Goal: Task Accomplishment & Management: Manage account settings

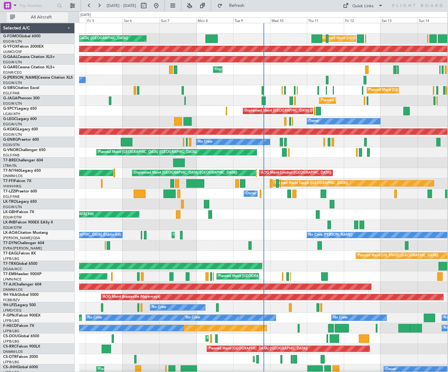
click at [38, 20] on button "All Aircraft" at bounding box center [37, 17] width 61 height 10
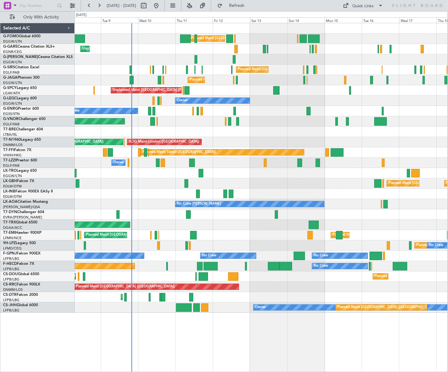
click at [207, 220] on div "Planned Maint [GEOGRAPHIC_DATA] ([GEOGRAPHIC_DATA]) Planned Maint [GEOGRAPHIC_D…" at bounding box center [261, 168] width 373 height 290
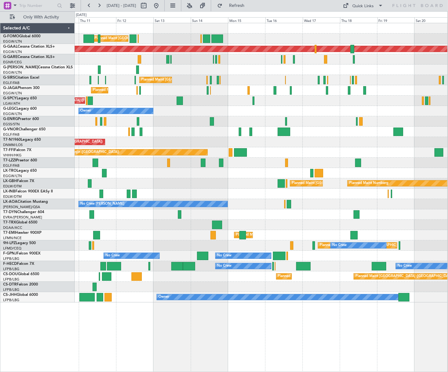
click at [185, 217] on div "Planned Maint [GEOGRAPHIC_DATA] ([GEOGRAPHIC_DATA]) Planned [GEOGRAPHIC_DATA] U…" at bounding box center [261, 163] width 373 height 280
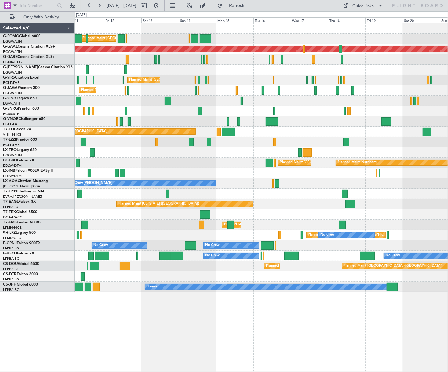
click at [217, 214] on div "Planned Maint [GEOGRAPHIC_DATA] ([GEOGRAPHIC_DATA]) Planned [GEOGRAPHIC_DATA] P…" at bounding box center [261, 157] width 373 height 269
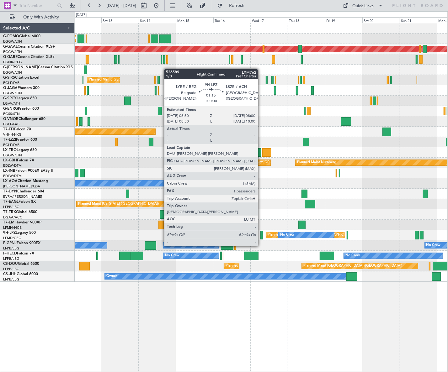
click at [261, 234] on div at bounding box center [261, 235] width 3 height 8
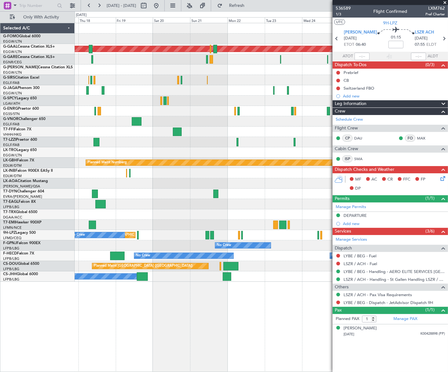
click at [0, 345] on html "[DATE] - [DATE] Refresh Quick Links Only With Activity Planned [GEOGRAPHIC_DATA…" at bounding box center [224, 186] width 448 height 372
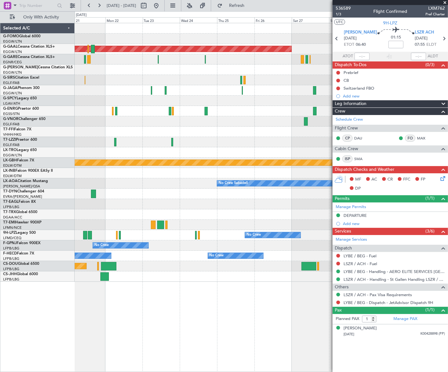
click at [38, 337] on div "Planned Maint Dusseldorf Planned Maint Nurnberg No Crew Sabadell No Crew [GEOGR…" at bounding box center [224, 191] width 448 height 361
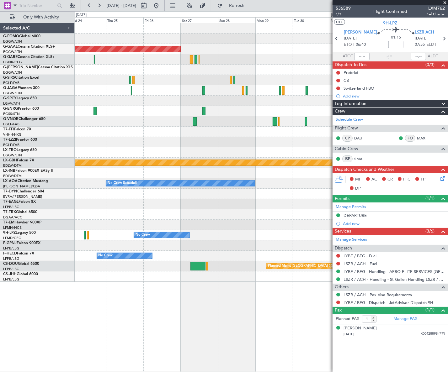
click at [0, 343] on html "[DATE] - [DATE] Refresh Quick Links Only With Activity Planned [GEOGRAPHIC_DATA…" at bounding box center [224, 186] width 448 height 372
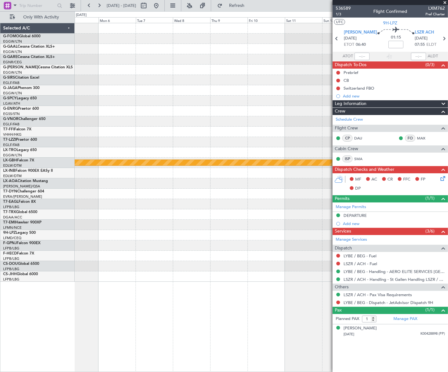
click at [84, 327] on div "Planned Maint Nurnberg" at bounding box center [261, 197] width 373 height 349
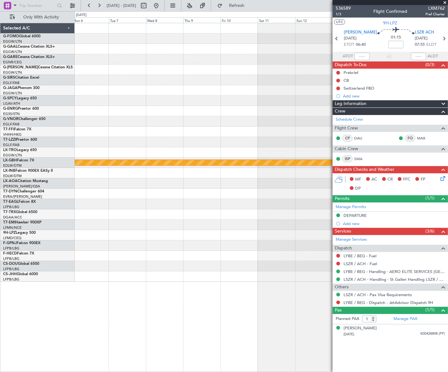
click at [56, 304] on div "Planned Maint Nurnberg Selected A/C G-FOMO Global 6000 EGGW/LTN [GEOGRAPHIC_DAT…" at bounding box center [224, 191] width 448 height 361
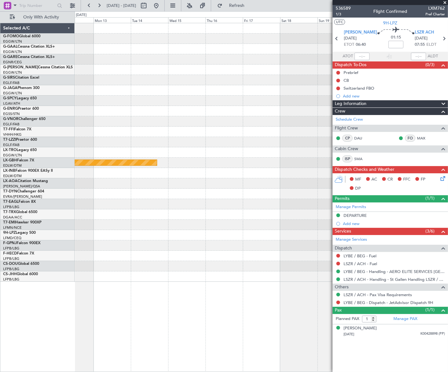
click at [102, 296] on div "Planned Maint Nurnberg" at bounding box center [261, 197] width 373 height 349
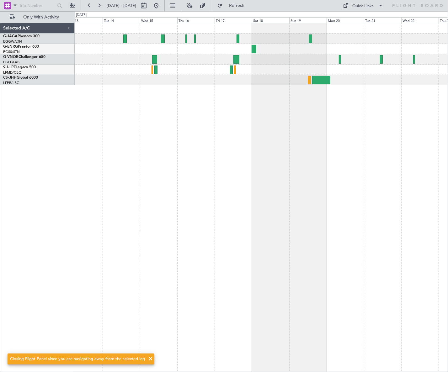
click at [221, 249] on div at bounding box center [261, 197] width 373 height 349
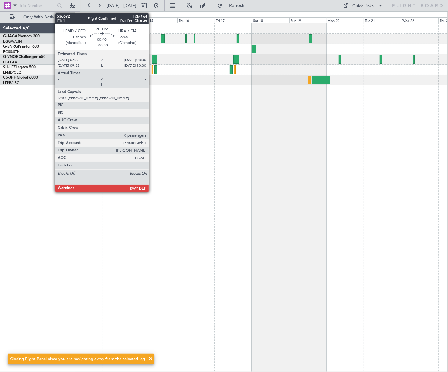
click at [152, 71] on div at bounding box center [153, 70] width 2 height 8
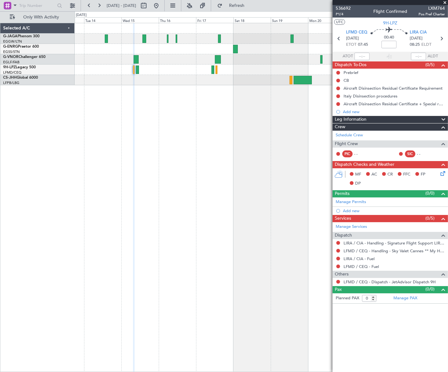
click at [201, 220] on div at bounding box center [261, 197] width 373 height 349
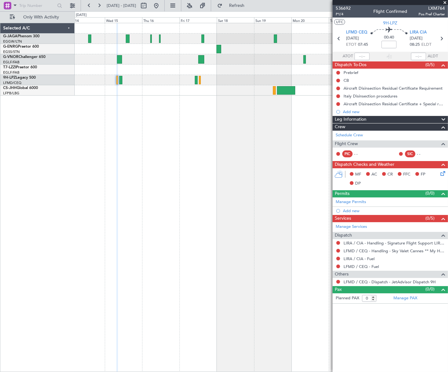
click at [199, 233] on div "A/C Unavailable [GEOGRAPHIC_DATA] ([GEOGRAPHIC_DATA])" at bounding box center [261, 197] width 373 height 349
click at [338, 251] on button at bounding box center [338, 251] width 4 height 4
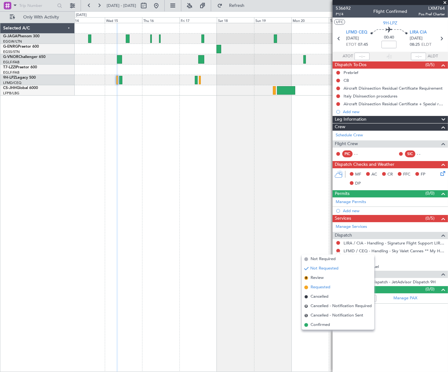
click at [313, 288] on span "Requested" at bounding box center [321, 288] width 20 height 6
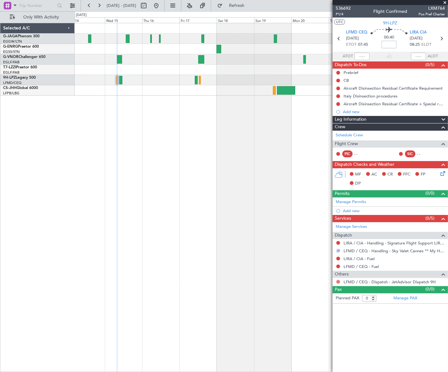
click at [337, 282] on button at bounding box center [338, 282] width 4 height 4
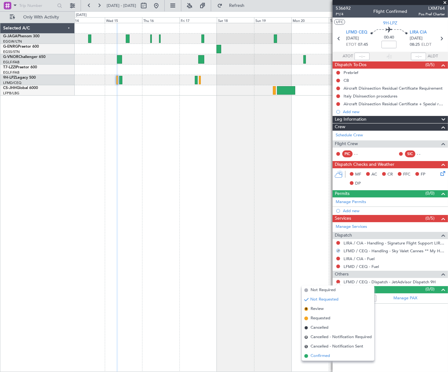
click at [321, 358] on span "Confirmed" at bounding box center [320, 356] width 19 height 6
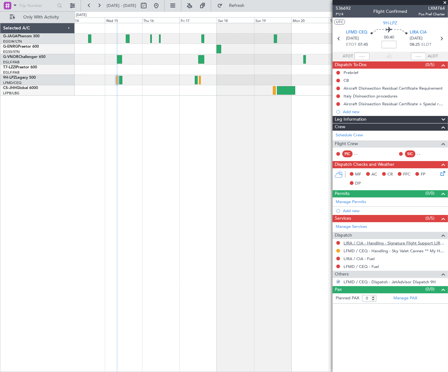
click at [362, 245] on link "LIRA / CIA - Handling - Signature Flight Support LIRA / CIA" at bounding box center [394, 243] width 101 height 5
click at [385, 243] on link "LIRA / CIA - Handling - Signature Flight Support LIRA / CIA" at bounding box center [394, 243] width 101 height 5
click at [354, 211] on div "Add new" at bounding box center [391, 210] width 96 height 5
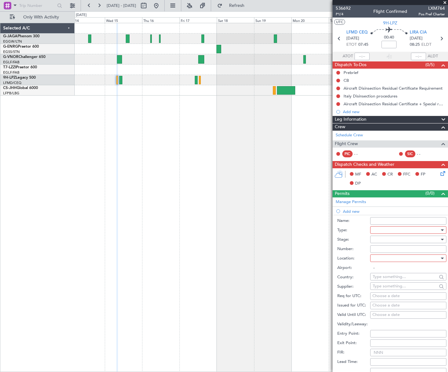
click at [387, 229] on div at bounding box center [406, 230] width 67 height 9
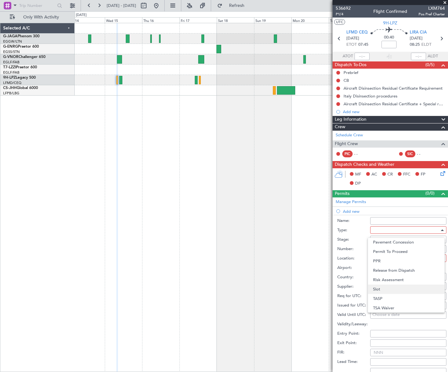
click at [388, 291] on span "Slot" at bounding box center [406, 289] width 67 height 9
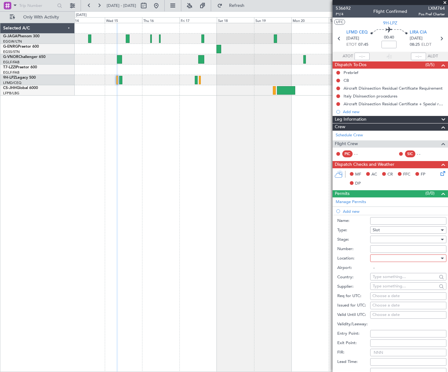
click at [424, 240] on div at bounding box center [406, 239] width 67 height 9
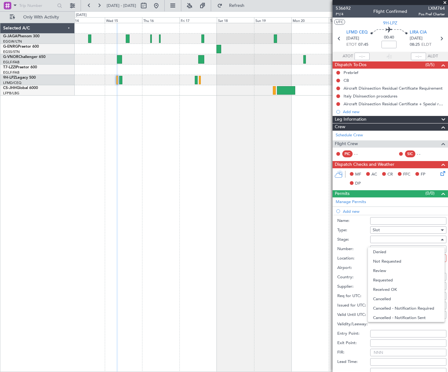
drag, startPoint x: 392, startPoint y: 281, endPoint x: 406, endPoint y: 275, distance: 15.4
click at [392, 281] on span "Requested" at bounding box center [406, 280] width 67 height 9
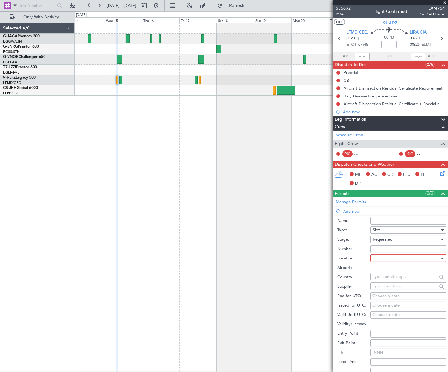
click at [432, 259] on div at bounding box center [406, 258] width 67 height 9
click at [389, 274] on span "Departure" at bounding box center [406, 270] width 67 height 9
type input "LFMD / CEQ"
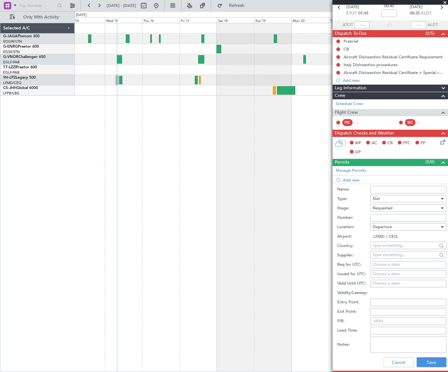
scroll to position [57, 0]
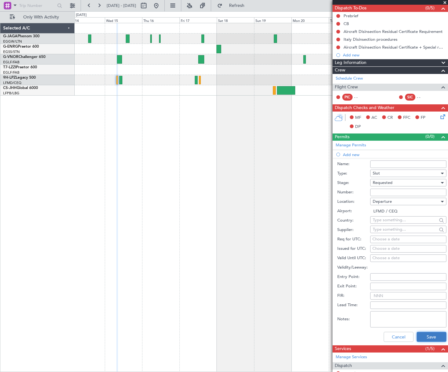
click at [430, 338] on button "Save" at bounding box center [432, 337] width 30 height 10
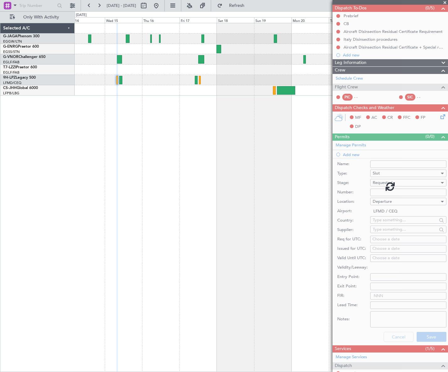
scroll to position [0, 0]
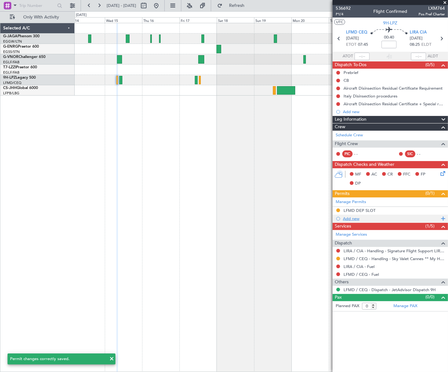
click at [355, 219] on div "Add new" at bounding box center [391, 218] width 96 height 5
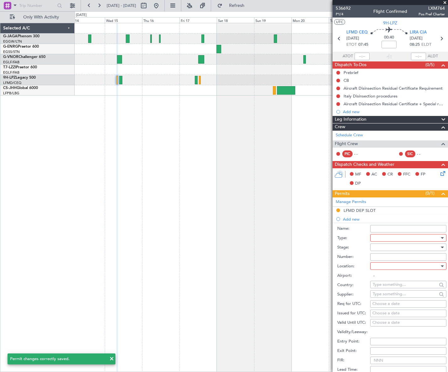
click at [397, 239] on div at bounding box center [406, 237] width 67 height 9
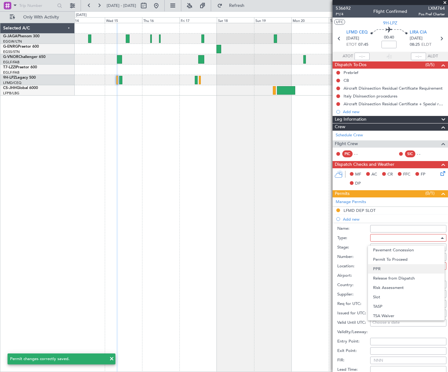
click at [387, 271] on span "PPR" at bounding box center [406, 268] width 67 height 9
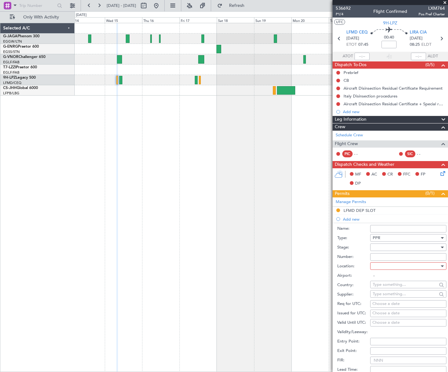
click at [434, 247] on div at bounding box center [406, 247] width 67 height 9
click at [397, 285] on span "Requested" at bounding box center [406, 288] width 67 height 9
click at [432, 267] on div at bounding box center [406, 266] width 67 height 9
click at [397, 295] on span "Arrival" at bounding box center [406, 297] width 67 height 9
type input "LIRA / CIA"
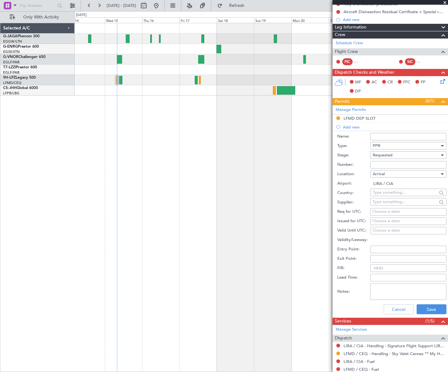
scroll to position [114, 0]
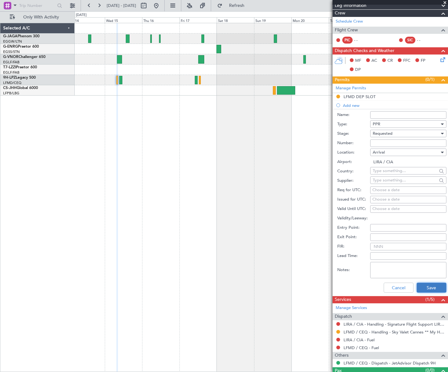
click at [426, 287] on button "Save" at bounding box center [432, 288] width 30 height 10
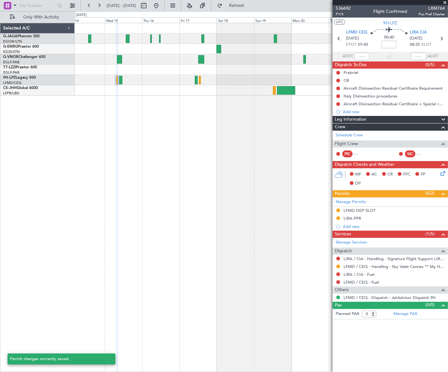
scroll to position [0, 0]
click at [360, 217] on div "LIRA PPR" at bounding box center [390, 219] width 115 height 8
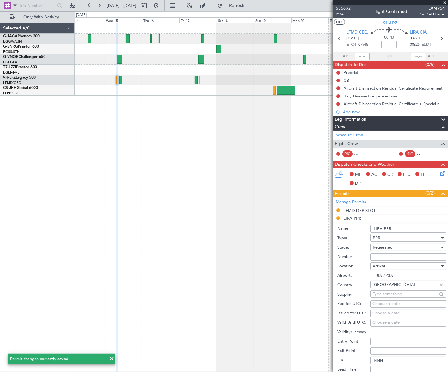
click at [413, 228] on input "LIRA PPR" at bounding box center [408, 229] width 76 height 8
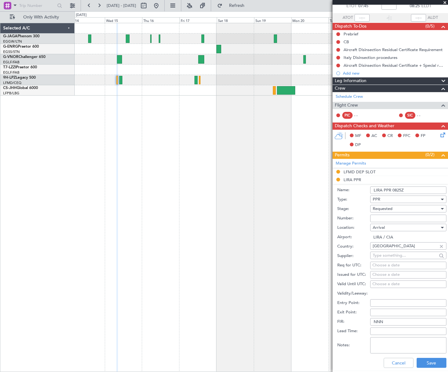
scroll to position [114, 0]
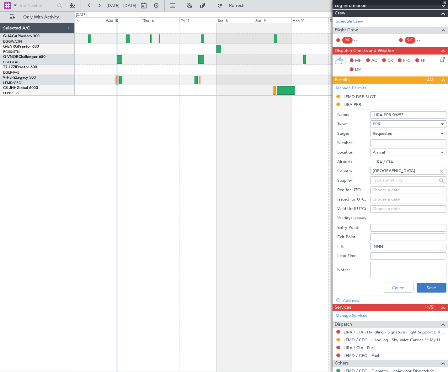
type input "LIRA PPR 0825Z"
click at [433, 287] on button "Save" at bounding box center [432, 288] width 30 height 10
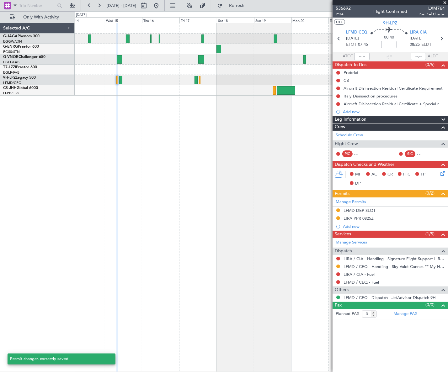
scroll to position [0, 0]
click at [367, 211] on div "LFMD DEP SLOT" at bounding box center [360, 210] width 32 height 5
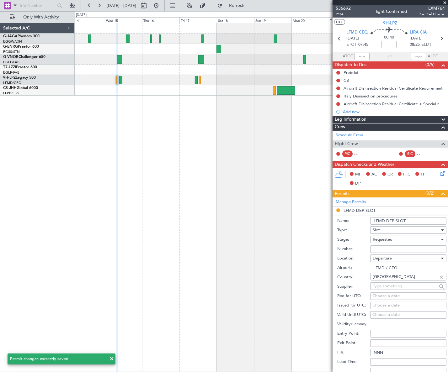
click at [413, 219] on input "LFMD DEP SLOT" at bounding box center [408, 221] width 76 height 8
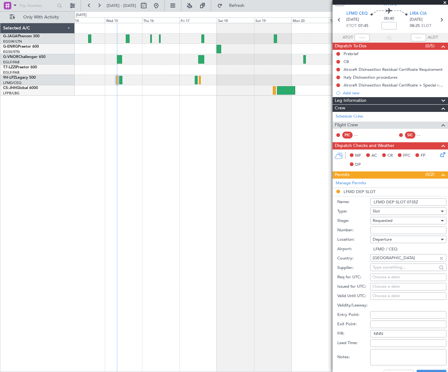
scroll to position [28, 0]
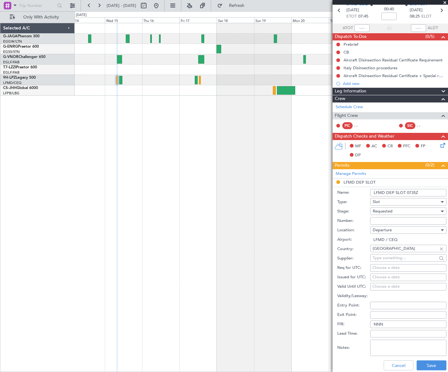
type input "LFMD DEP SLOT 0735Z"
click at [429, 370] on div "Cancel Save" at bounding box center [391, 366] width 109 height 16
click at [397, 369] on button "Cancel" at bounding box center [399, 366] width 30 height 10
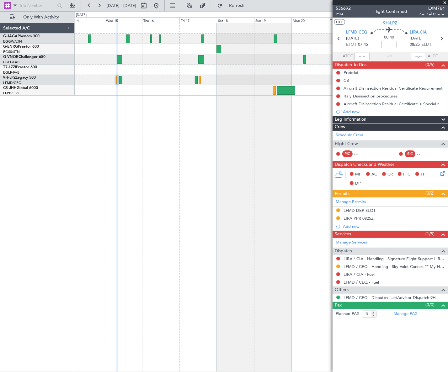
scroll to position [0, 0]
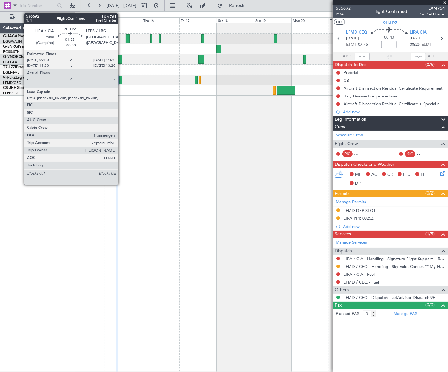
click at [121, 77] on div at bounding box center [120, 80] width 3 height 8
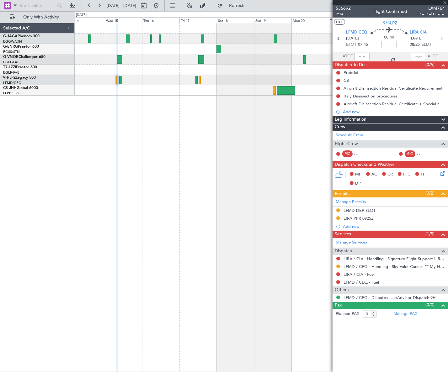
type input "1"
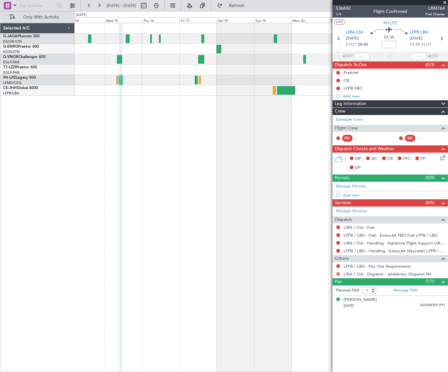
click at [338, 275] on button at bounding box center [338, 274] width 4 height 4
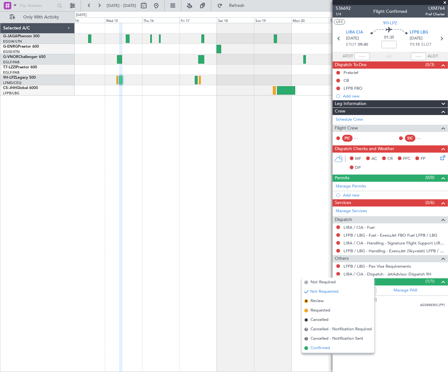
click at [314, 351] on span "Confirmed" at bounding box center [320, 348] width 19 height 6
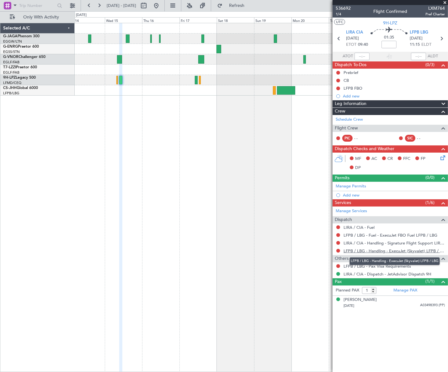
click at [380, 252] on link "LFPB / LBG - Handling - ExecuJet (Skyvalet) LFPB / LBG" at bounding box center [394, 250] width 101 height 5
click at [250, 7] on span "Refresh" at bounding box center [237, 5] width 26 height 4
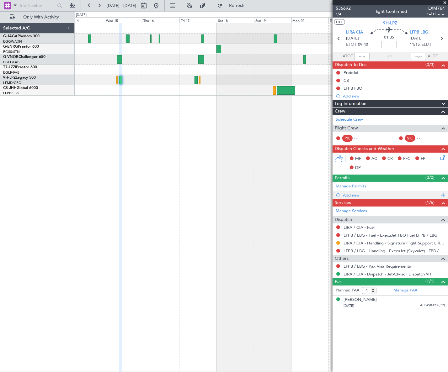
click at [352, 195] on div "Add new" at bounding box center [391, 195] width 96 height 5
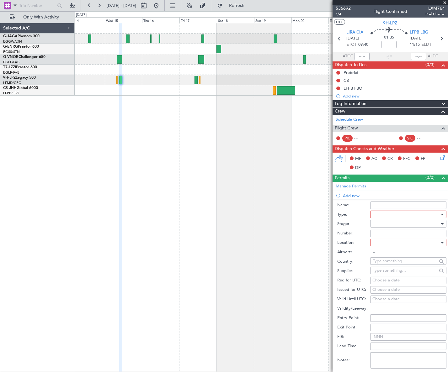
click at [416, 214] on div at bounding box center [406, 214] width 67 height 9
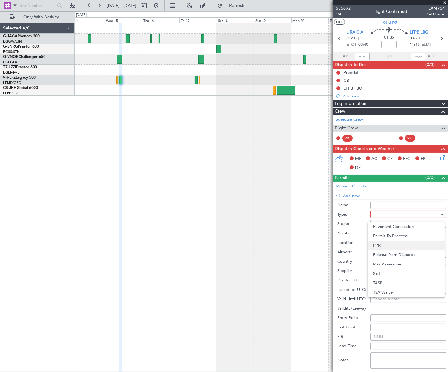
click at [388, 243] on span "PPR" at bounding box center [406, 245] width 67 height 9
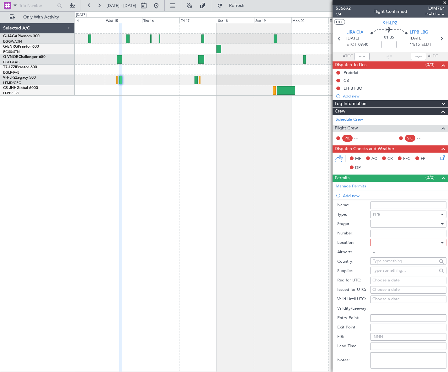
click at [402, 224] on div at bounding box center [406, 223] width 67 height 9
click at [391, 264] on span "Requested" at bounding box center [406, 264] width 67 height 9
click at [409, 246] on div at bounding box center [406, 242] width 67 height 9
click at [394, 255] on span "Departure" at bounding box center [406, 255] width 67 height 9
type input "LIRA / CIA"
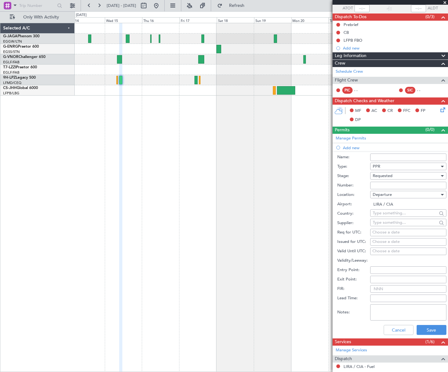
scroll to position [57, 0]
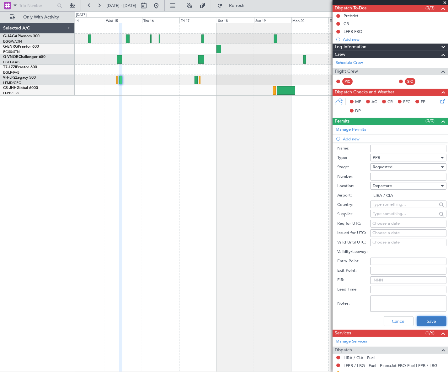
click at [426, 323] on button "Save" at bounding box center [432, 322] width 30 height 10
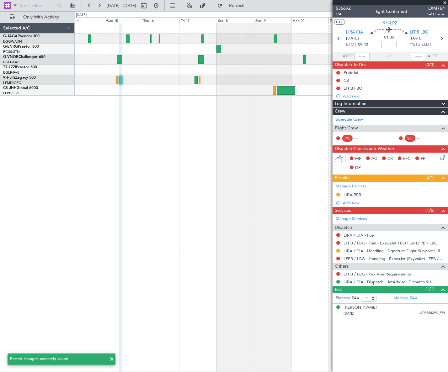
scroll to position [0, 0]
click at [357, 196] on div "LIRA PPR" at bounding box center [353, 194] width 18 height 5
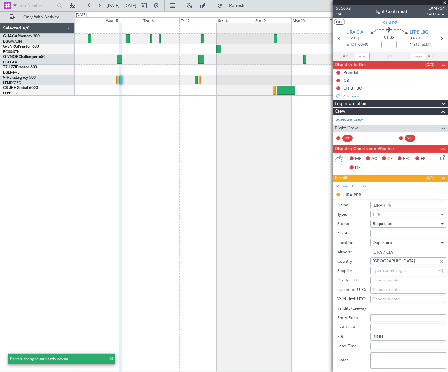
click at [398, 206] on input "LIRA PPR" at bounding box center [408, 206] width 76 height 8
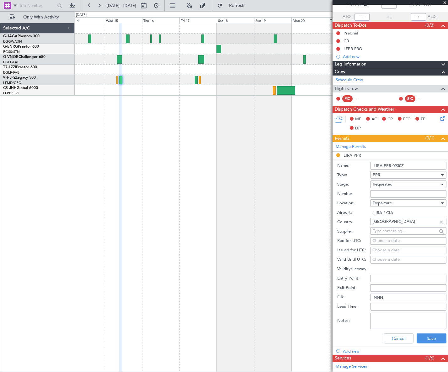
scroll to position [114, 0]
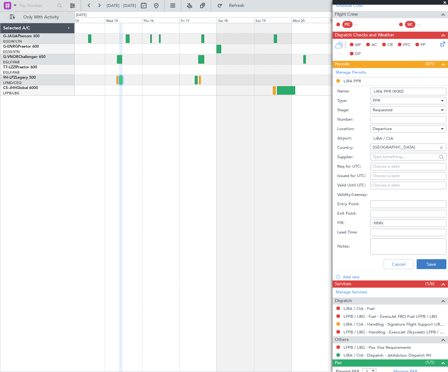
type input "LIRA PPR 0930Z"
click at [434, 264] on button "Save" at bounding box center [432, 264] width 30 height 10
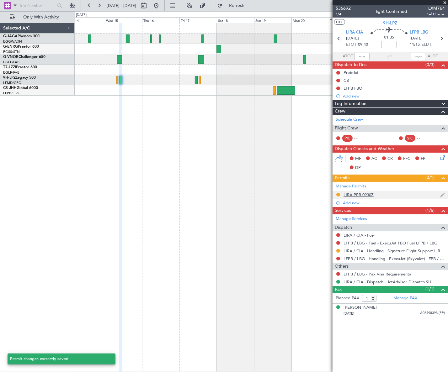
scroll to position [0, 0]
click at [250, 3] on span "Refresh" at bounding box center [237, 5] width 26 height 4
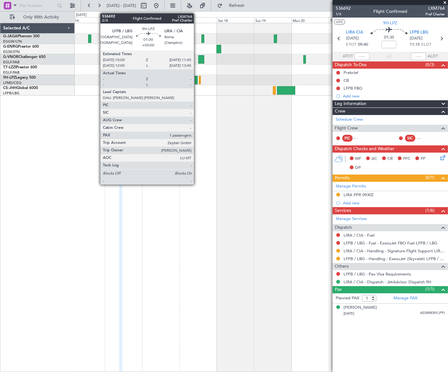
click at [197, 81] on div at bounding box center [196, 80] width 3 height 8
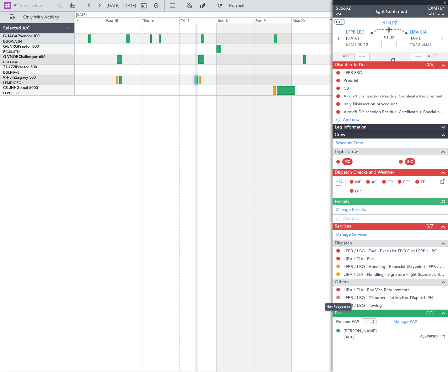
click at [338, 296] on button at bounding box center [338, 298] width 4 height 4
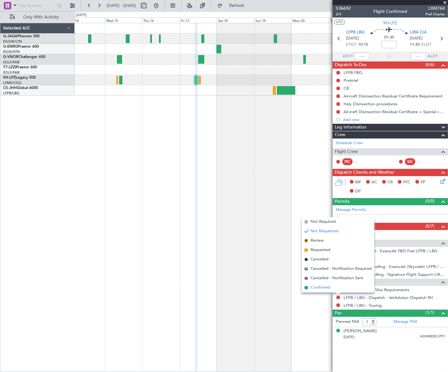
click at [319, 287] on span "Confirmed" at bounding box center [320, 288] width 19 height 6
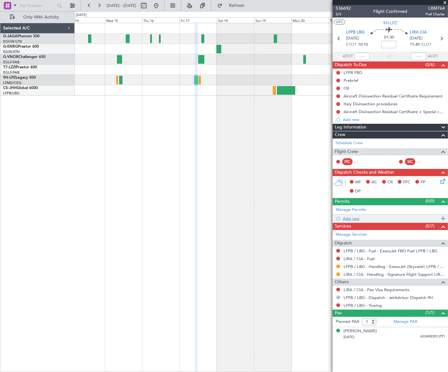
click at [358, 217] on div "Add new" at bounding box center [391, 218] width 96 height 5
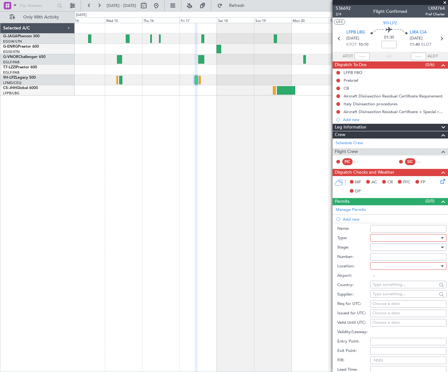
click at [405, 237] on div at bounding box center [406, 237] width 67 height 9
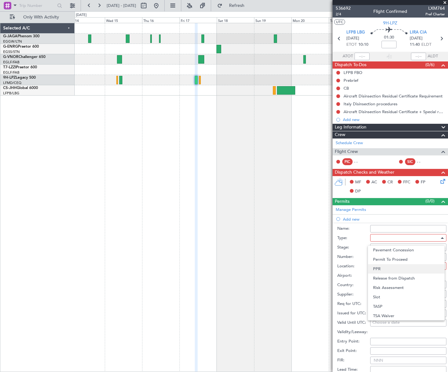
click at [384, 270] on span "PPR" at bounding box center [406, 268] width 67 height 9
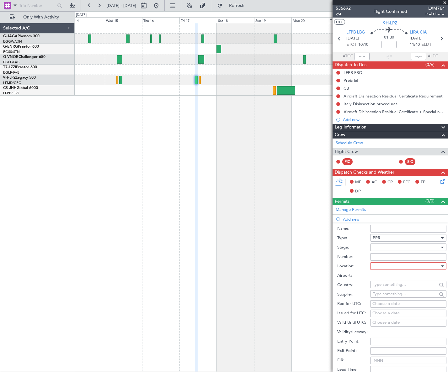
click at [423, 248] on div at bounding box center [406, 247] width 67 height 9
click at [390, 288] on span "Requested" at bounding box center [406, 288] width 67 height 9
click at [431, 266] on div at bounding box center [406, 266] width 67 height 9
click at [390, 299] on span "Arrival" at bounding box center [406, 297] width 67 height 9
type input "LIRA / CIA"
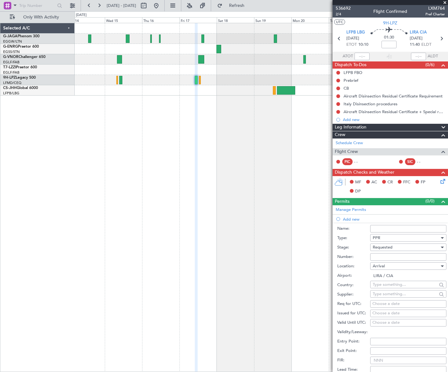
scroll to position [85, 0]
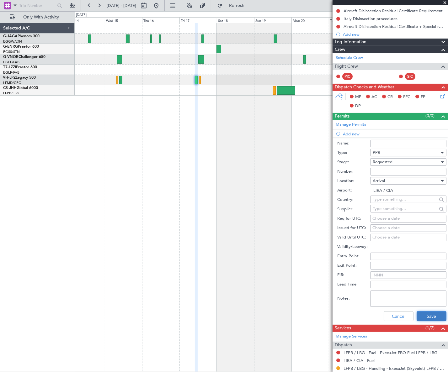
click at [424, 314] on button "Save" at bounding box center [432, 317] width 30 height 10
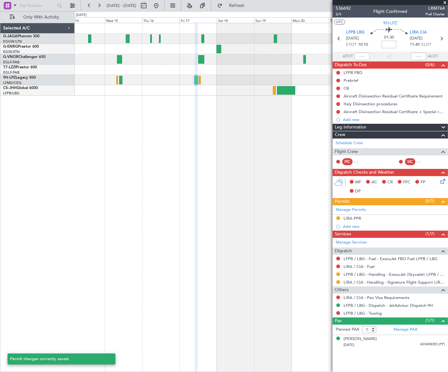
scroll to position [0, 0]
click at [356, 218] on div "LIRA PPR" at bounding box center [353, 218] width 18 height 5
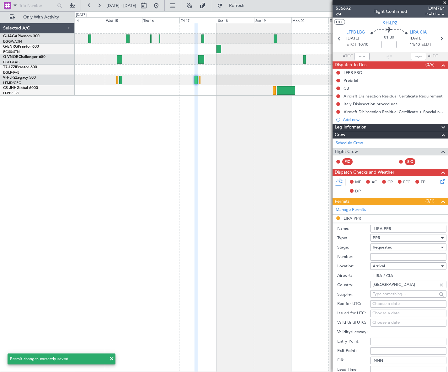
click at [410, 227] on input "LIRA PPR" at bounding box center [408, 229] width 76 height 8
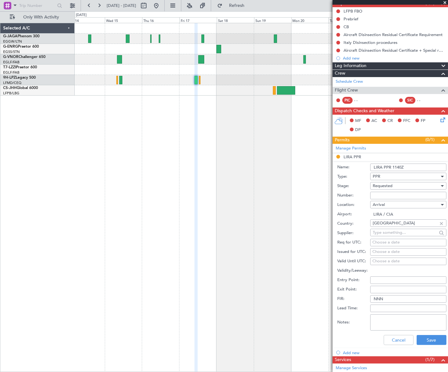
scroll to position [114, 0]
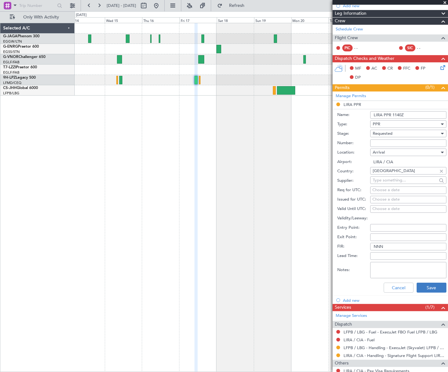
type input "LIRA PPR 1140Z"
click at [433, 288] on button "Save" at bounding box center [432, 288] width 30 height 10
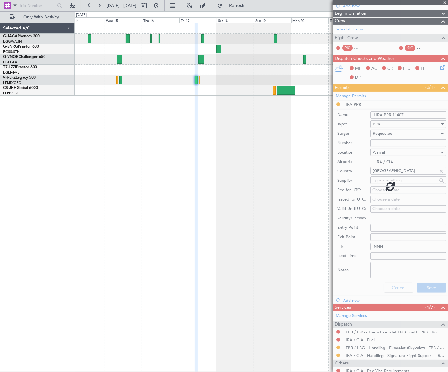
scroll to position [0, 0]
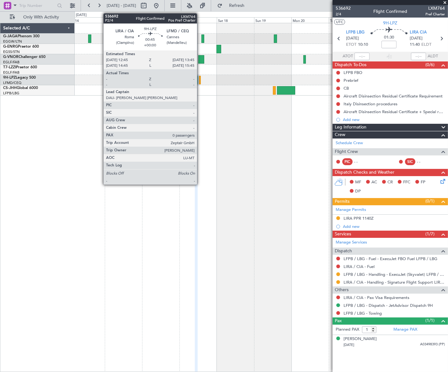
click at [200, 77] on div at bounding box center [200, 80] width 2 height 8
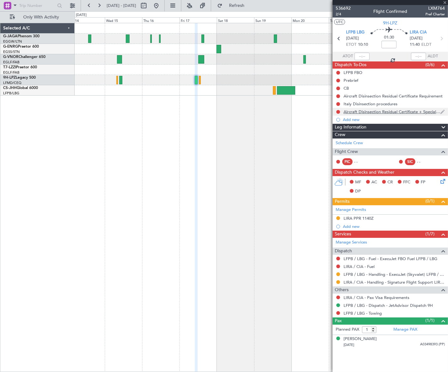
type input "0"
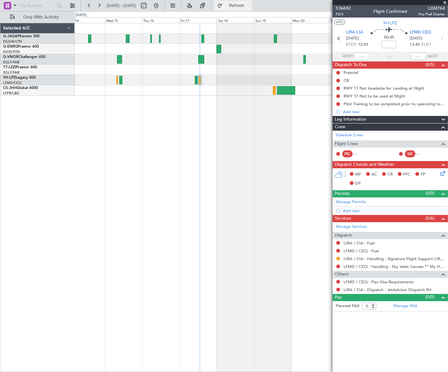
click at [248, 7] on span "Refresh" at bounding box center [237, 5] width 26 height 4
click at [338, 267] on button at bounding box center [338, 267] width 4 height 4
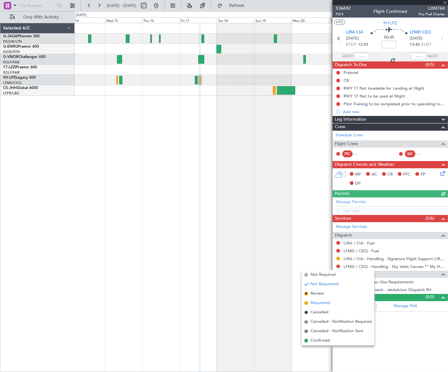
click at [317, 304] on span "Requested" at bounding box center [321, 303] width 20 height 6
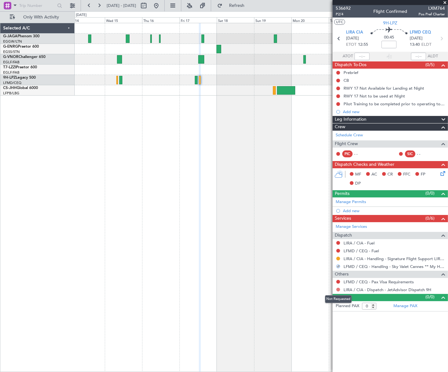
click at [338, 289] on button at bounding box center [338, 290] width 4 height 4
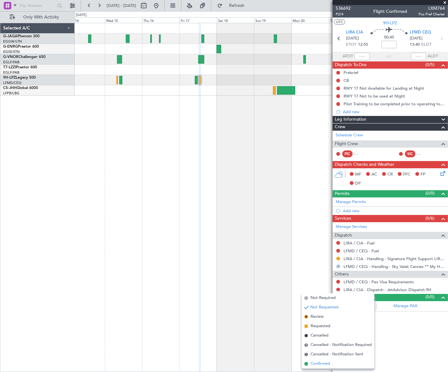
click at [321, 362] on span "Confirmed" at bounding box center [320, 364] width 19 height 6
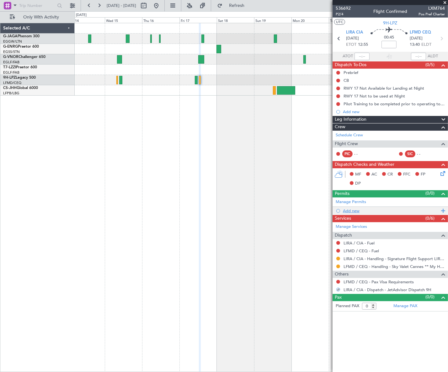
click at [351, 211] on div "Add new" at bounding box center [391, 210] width 96 height 5
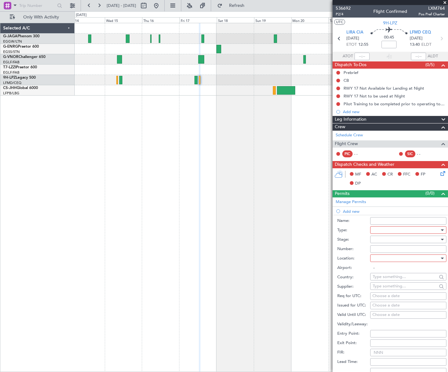
click at [406, 229] on div at bounding box center [406, 230] width 67 height 9
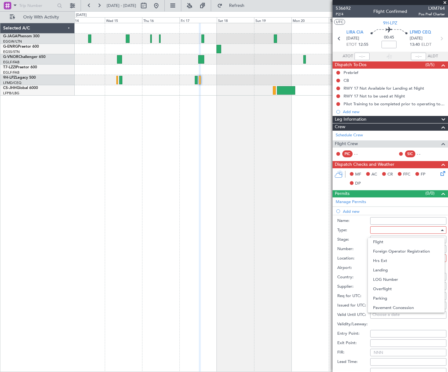
scroll to position [189, 0]
click at [389, 260] on span "PPR" at bounding box center [406, 261] width 67 height 9
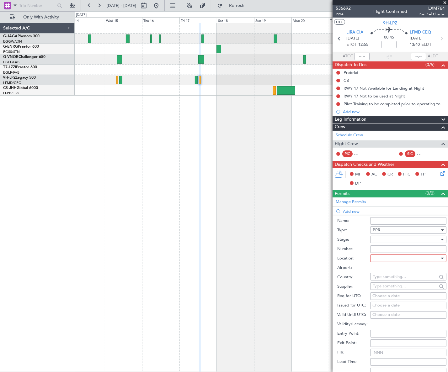
click at [430, 238] on div at bounding box center [406, 239] width 67 height 9
click at [392, 280] on span "Requested" at bounding box center [406, 280] width 67 height 9
click at [432, 258] on div at bounding box center [406, 258] width 67 height 9
click at [387, 269] on span "Departure" at bounding box center [406, 270] width 67 height 9
type input "LIRA / CIA"
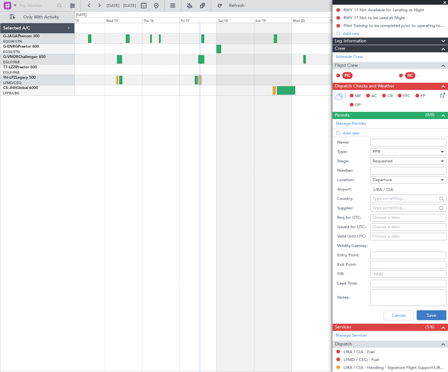
scroll to position [114, 0]
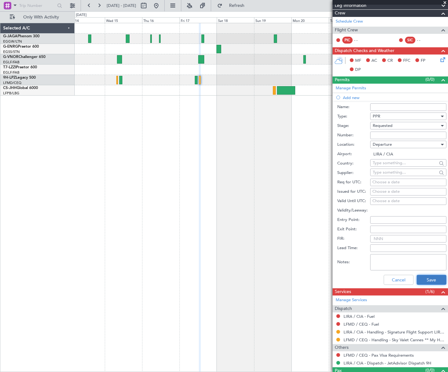
click at [427, 279] on button "Save" at bounding box center [432, 280] width 30 height 10
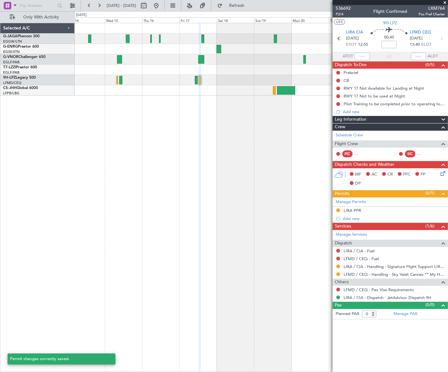
scroll to position [0, 0]
click at [355, 218] on div "Add new" at bounding box center [391, 218] width 96 height 5
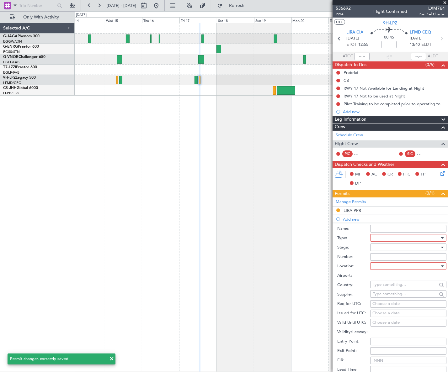
click at [386, 237] on div at bounding box center [406, 237] width 67 height 9
click at [383, 299] on span "Slot" at bounding box center [406, 297] width 67 height 9
click at [434, 246] on div at bounding box center [406, 247] width 67 height 9
drag, startPoint x: 393, startPoint y: 290, endPoint x: 406, endPoint y: 278, distance: 17.1
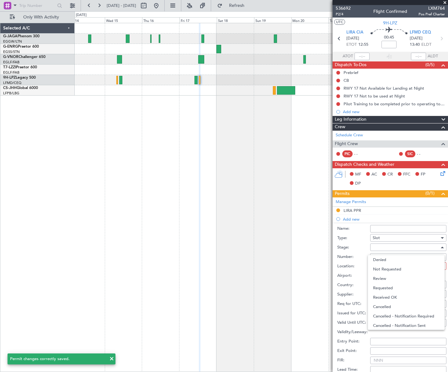
click at [393, 290] on span "Requested" at bounding box center [406, 288] width 67 height 9
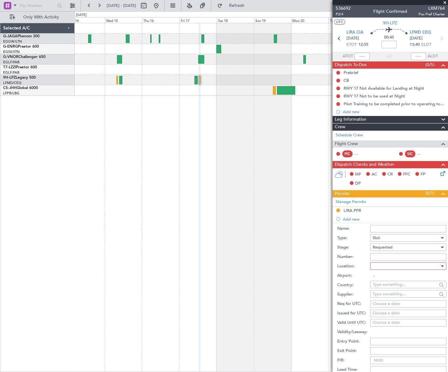
click at [422, 266] on div at bounding box center [406, 266] width 67 height 9
click at [395, 298] on span "Arrival" at bounding box center [406, 297] width 67 height 9
type input "LFMD / CEQ"
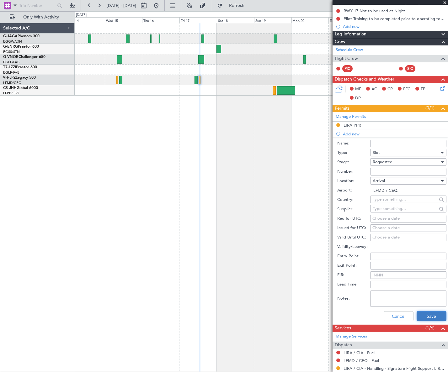
click at [424, 315] on button "Save" at bounding box center [432, 317] width 30 height 10
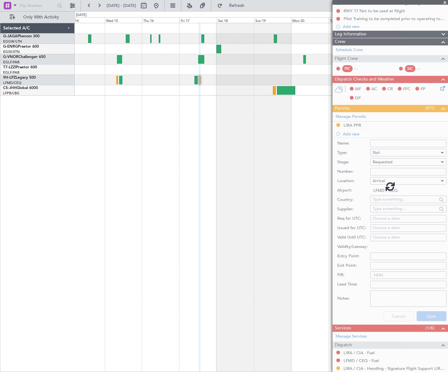
scroll to position [0, 0]
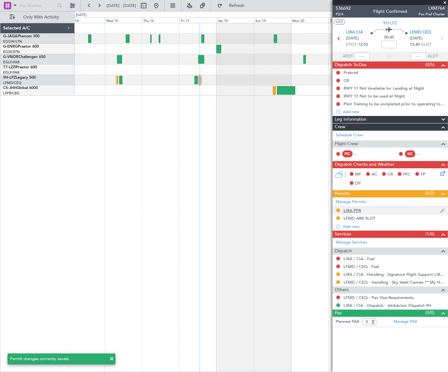
click at [357, 212] on div "LIRA PPR" at bounding box center [353, 210] width 18 height 5
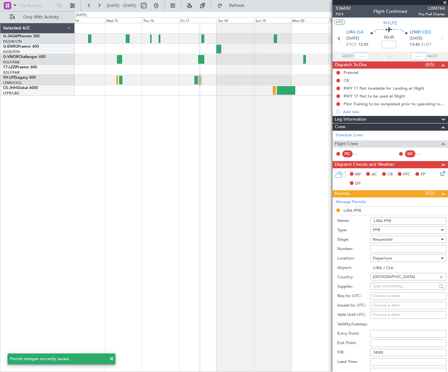
click at [402, 221] on input "LIRA PPR" at bounding box center [408, 221] width 76 height 8
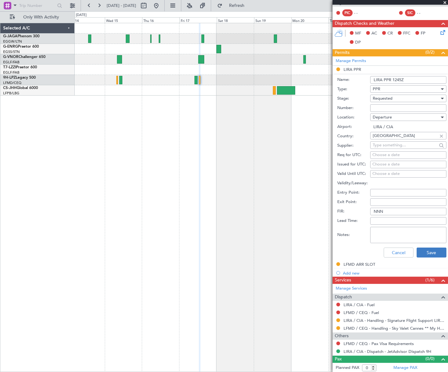
type input "LIRA PPR 1245Z"
click at [426, 253] on button "Save" at bounding box center [432, 253] width 30 height 10
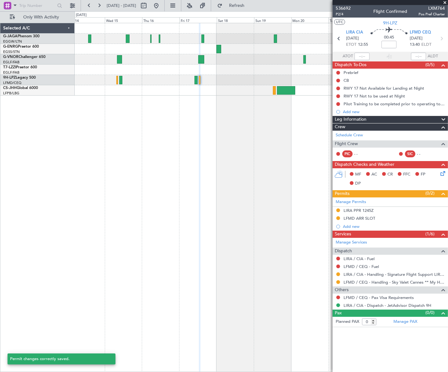
scroll to position [0, 0]
click at [372, 216] on div "LFMD ARR SLOT" at bounding box center [360, 218] width 32 height 5
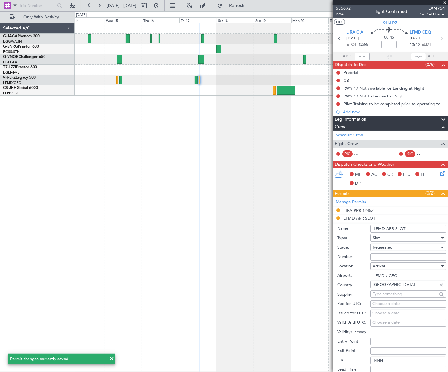
click at [413, 231] on input "LFMD ARR SLOT" at bounding box center [408, 229] width 76 height 8
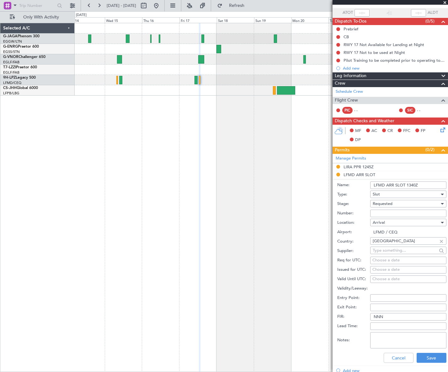
scroll to position [85, 0]
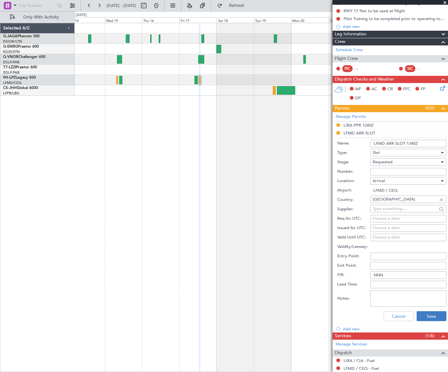
type input "LFMD ARR SLOT 1340Z"
click at [431, 317] on button "Save" at bounding box center [432, 317] width 30 height 10
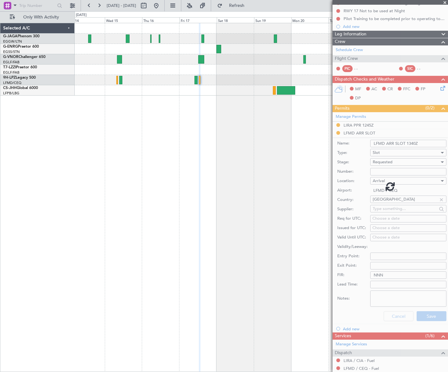
scroll to position [0, 0]
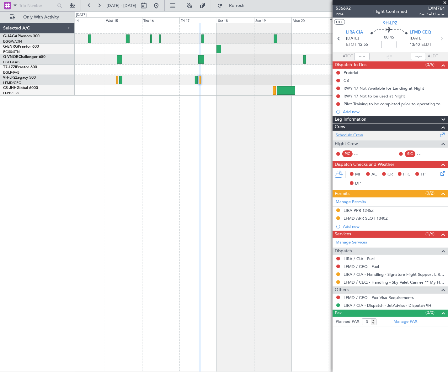
click at [353, 133] on link "Schedule Crew" at bounding box center [349, 135] width 27 height 6
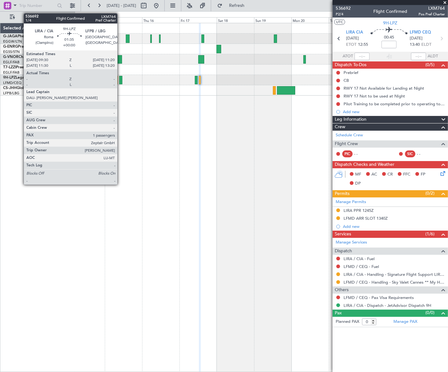
click at [120, 78] on div at bounding box center [120, 80] width 3 height 8
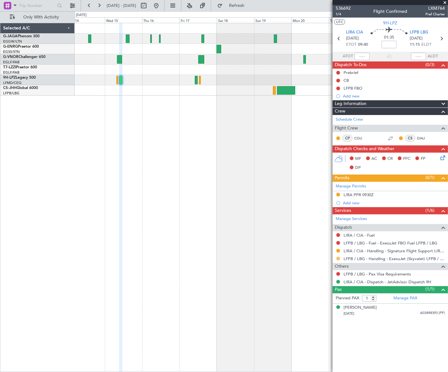
click at [338, 259] on button at bounding box center [338, 259] width 4 height 4
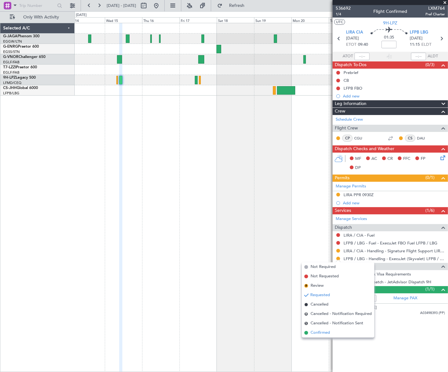
click at [308, 335] on li "Confirmed" at bounding box center [338, 332] width 72 height 9
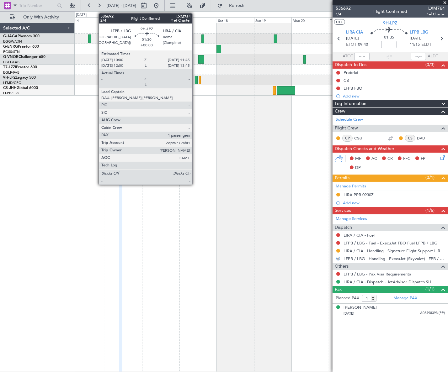
click at [195, 79] on div at bounding box center [196, 80] width 3 height 8
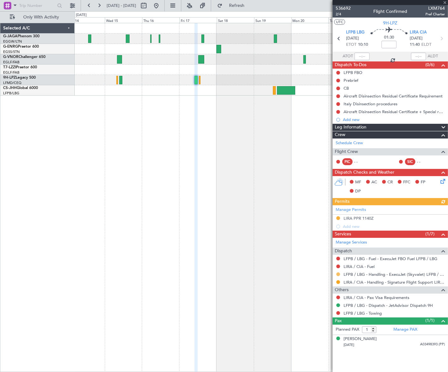
click at [339, 273] on button at bounding box center [338, 275] width 4 height 4
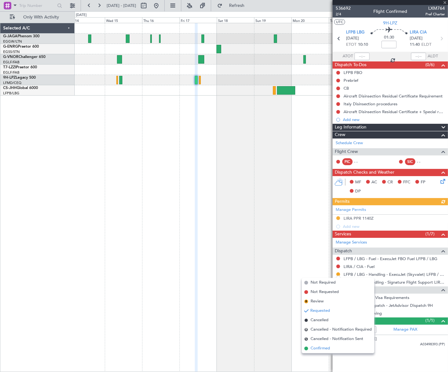
click at [319, 347] on span "Confirmed" at bounding box center [320, 349] width 19 height 6
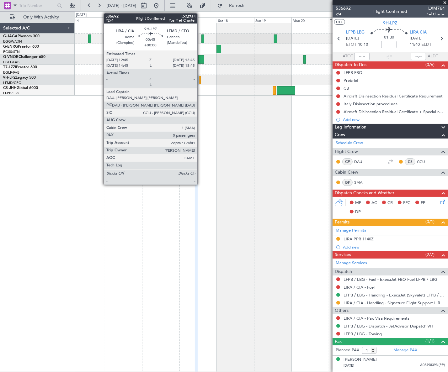
click at [200, 80] on div at bounding box center [200, 80] width 2 height 8
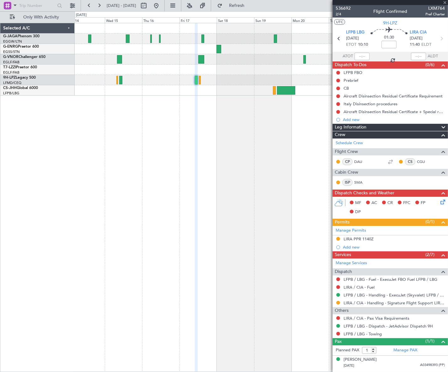
type input "0"
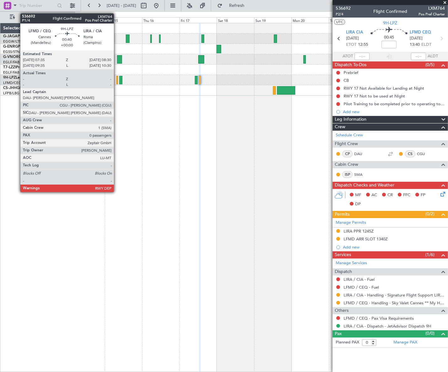
click at [117, 80] on div at bounding box center [117, 80] width 2 height 8
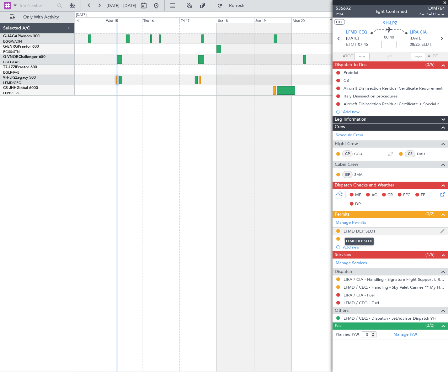
click at [368, 229] on div "LFMD DEP SLOT" at bounding box center [360, 231] width 32 height 5
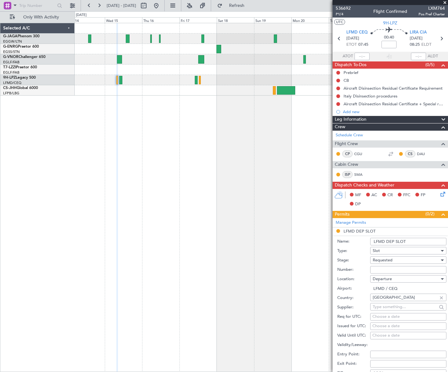
click at [411, 242] on input "LFMD DEP SLOT" at bounding box center [408, 242] width 76 height 8
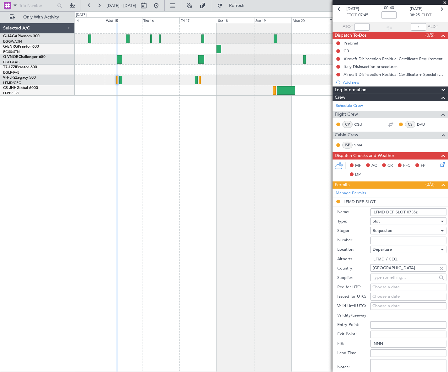
scroll to position [57, 0]
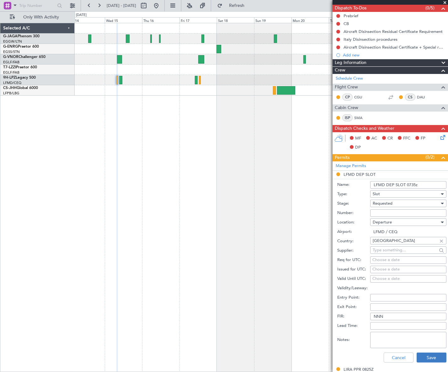
type input "LFMD DEP SLOT 0735z"
click at [434, 358] on button "Save" at bounding box center [432, 358] width 30 height 10
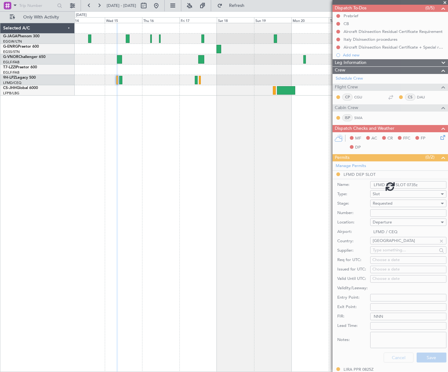
scroll to position [0, 0]
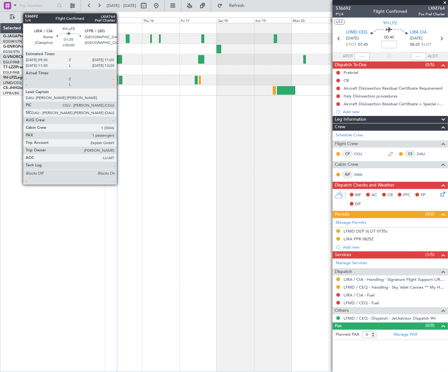
click at [120, 79] on div at bounding box center [120, 80] width 3 height 8
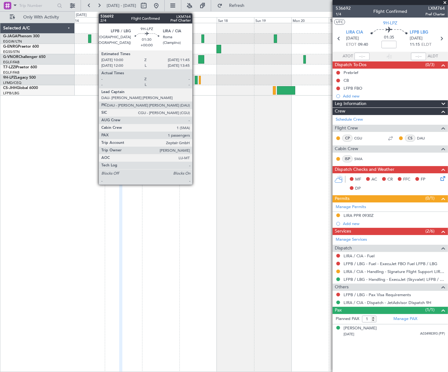
click at [195, 79] on div at bounding box center [196, 80] width 3 height 8
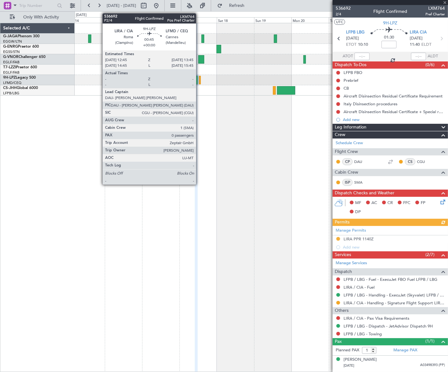
click at [199, 79] on div at bounding box center [200, 80] width 2 height 8
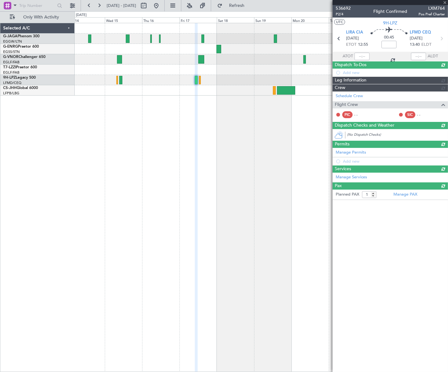
type input "0"
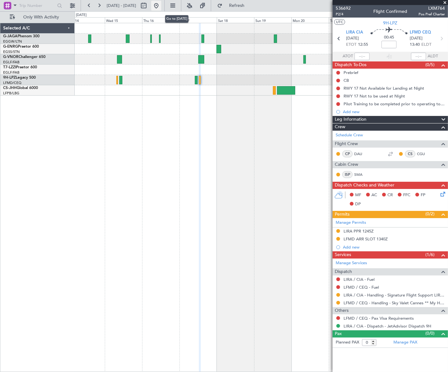
click at [161, 7] on button at bounding box center [156, 6] width 10 height 10
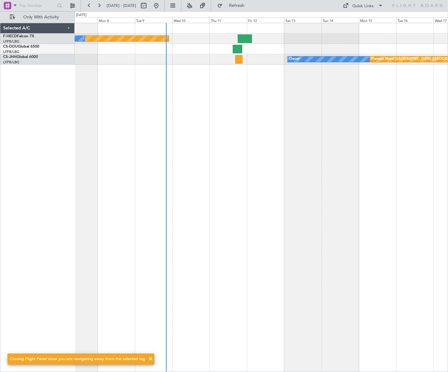
click at [198, 205] on div "Planned Maint [GEOGRAPHIC_DATA] ([GEOGRAPHIC_DATA]) No Crew No Crew Owner Plann…" at bounding box center [261, 197] width 373 height 349
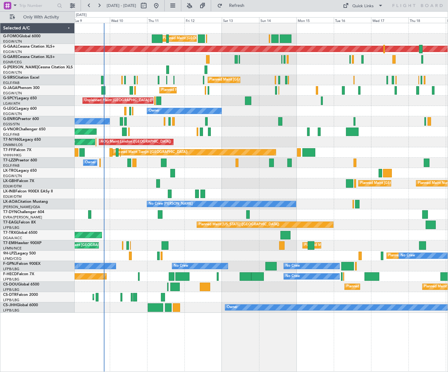
click at [242, 97] on div "Planned Maint [GEOGRAPHIC_DATA] ([GEOGRAPHIC_DATA]) Planned Maint [GEOGRAPHIC_D…" at bounding box center [261, 168] width 373 height 290
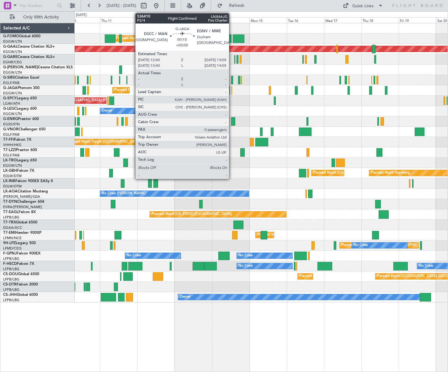
click at [232, 88] on div at bounding box center [232, 90] width 1 height 8
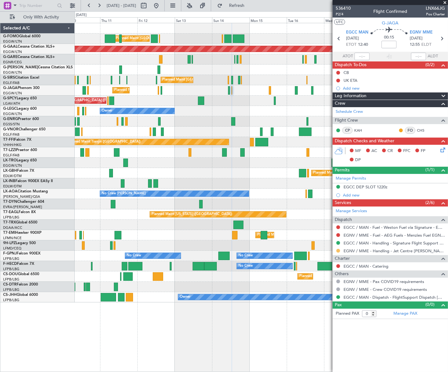
click at [338, 251] on button at bounding box center [338, 251] width 4 height 4
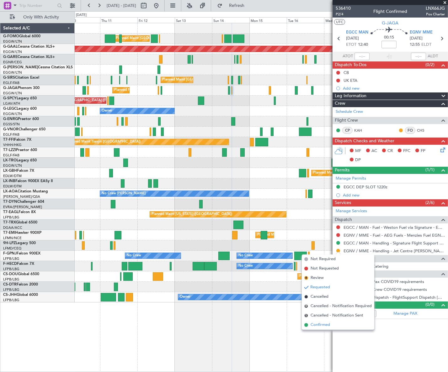
click at [318, 326] on span "Confirmed" at bounding box center [320, 325] width 19 height 6
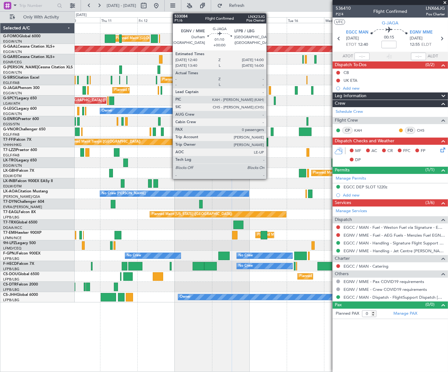
click at [269, 91] on div at bounding box center [270, 90] width 2 height 8
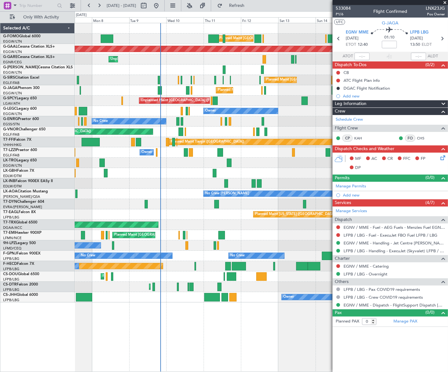
click at [220, 149] on div "Planned Maint [GEOGRAPHIC_DATA] ([GEOGRAPHIC_DATA]) Planned Maint [GEOGRAPHIC_D…" at bounding box center [261, 163] width 373 height 280
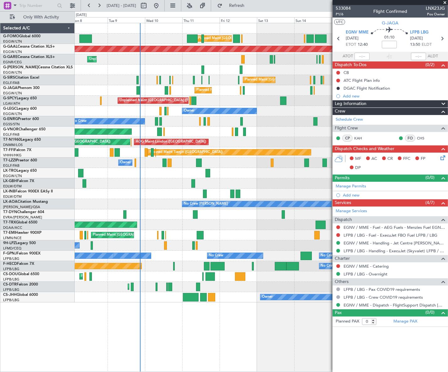
click at [228, 337] on div "Planned Maint [GEOGRAPHIC_DATA] ([GEOGRAPHIC_DATA]) Planned Maint [GEOGRAPHIC_D…" at bounding box center [261, 197] width 373 height 349
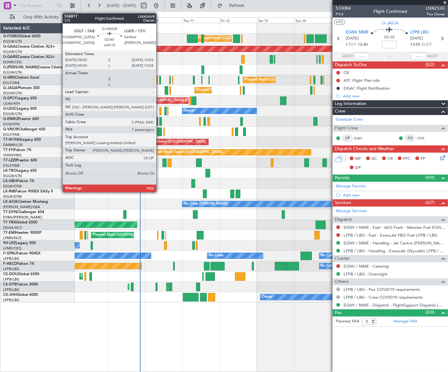
click at [159, 131] on div at bounding box center [159, 132] width 5 height 8
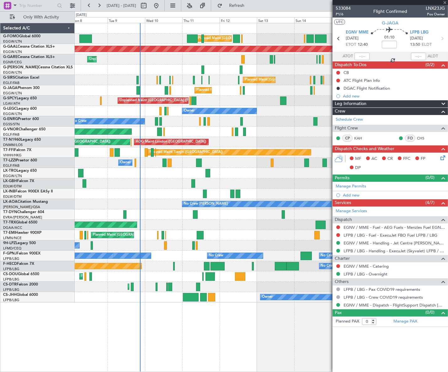
type input "+00:15"
type input "7"
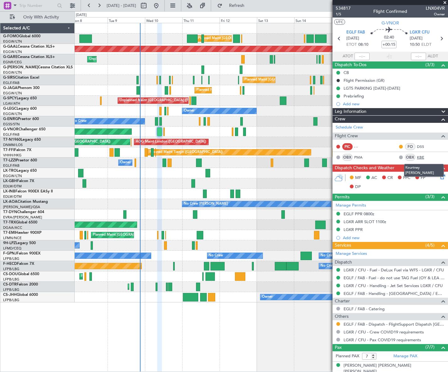
click at [418, 156] on link "KBE" at bounding box center [424, 158] width 14 height 6
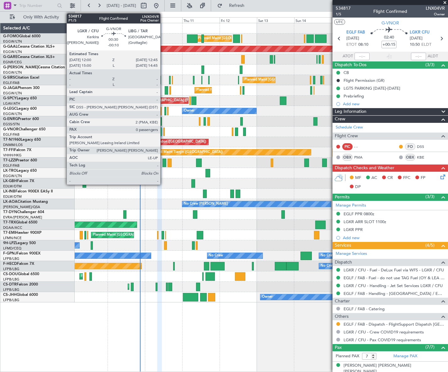
click at [163, 133] on div at bounding box center [163, 132] width 1 height 8
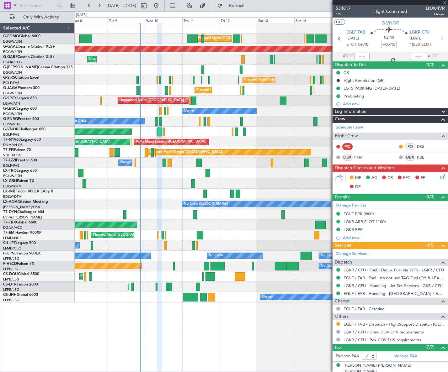
type input "-00:10"
type input "0"
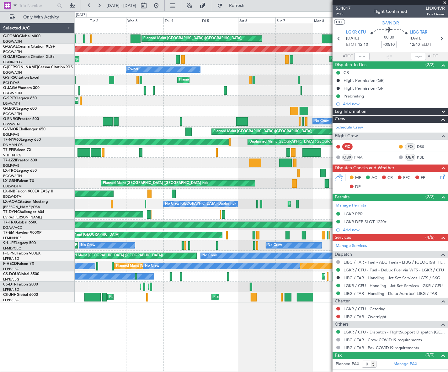
click at [327, 186] on div "Planned Maint [GEOGRAPHIC_DATA] ([GEOGRAPHIC_DATA]) Planned Maint [GEOGRAPHIC_D…" at bounding box center [261, 163] width 373 height 280
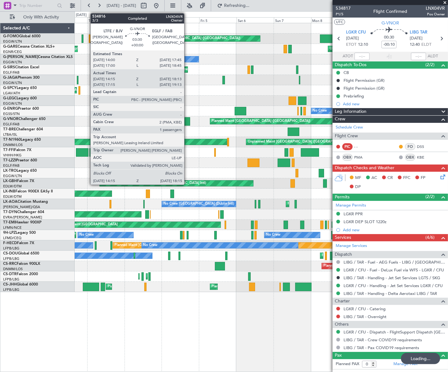
click at [187, 122] on div at bounding box center [187, 121] width 6 height 8
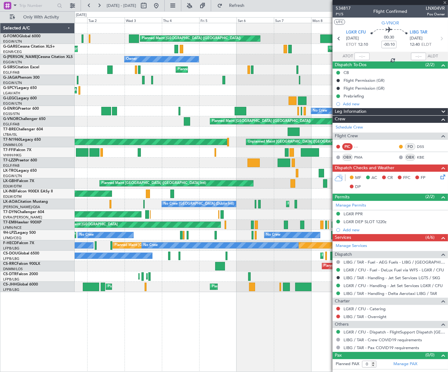
type input "14:25"
type input "18:08"
type input "1"
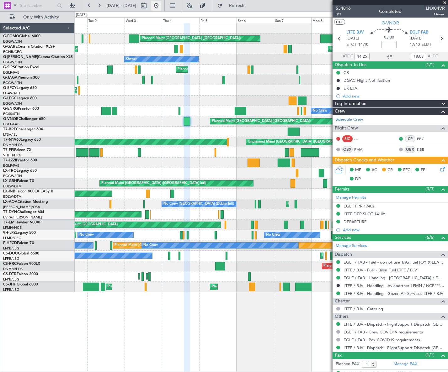
click at [161, 8] on button at bounding box center [156, 6] width 10 height 10
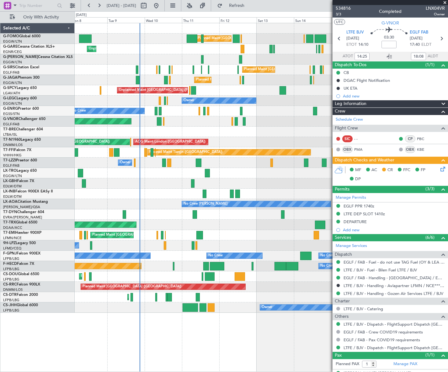
click at [129, 332] on div "Planned Maint [GEOGRAPHIC_DATA] ([GEOGRAPHIC_DATA]) Planned Maint [GEOGRAPHIC_D…" at bounding box center [261, 197] width 373 height 349
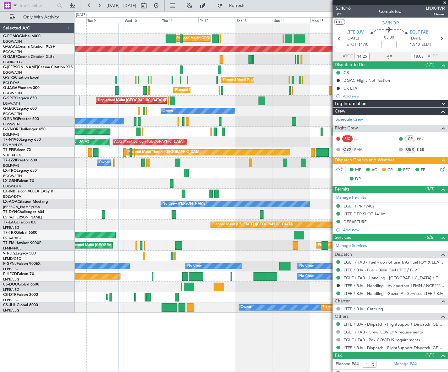
click at [262, 326] on div "Planned Maint [GEOGRAPHIC_DATA] ([GEOGRAPHIC_DATA]) Planned Maint [GEOGRAPHIC_D…" at bounding box center [261, 197] width 373 height 349
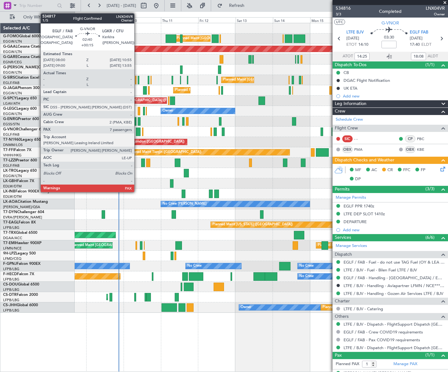
click at [137, 131] on div at bounding box center [138, 132] width 5 height 8
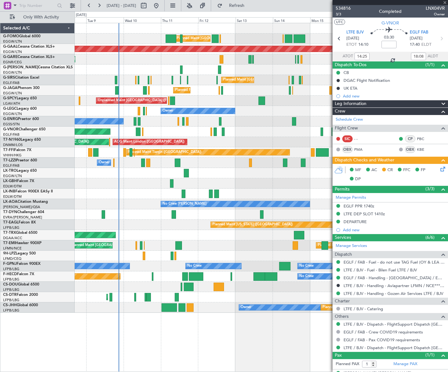
type input "+00:15"
type input "7"
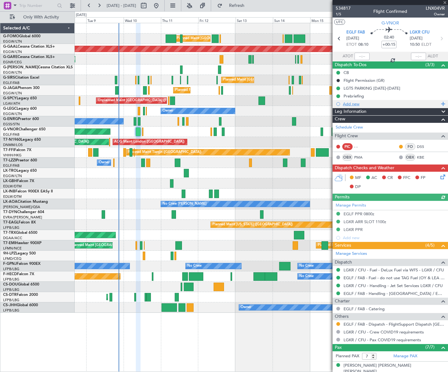
click at [344, 104] on div "Add new" at bounding box center [391, 103] width 96 height 5
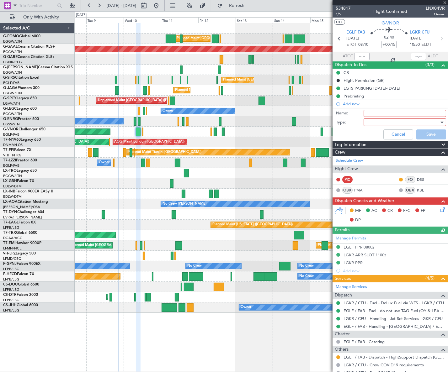
click at [376, 113] on input "Name:" at bounding box center [405, 113] width 83 height 7
type input "KBE e-mail address"
click at [373, 122] on div at bounding box center [402, 122] width 73 height 9
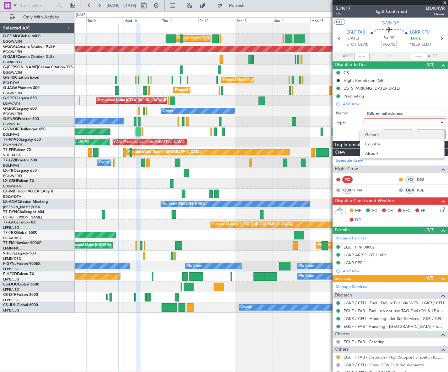
click at [376, 137] on span "Generic" at bounding box center [402, 134] width 74 height 9
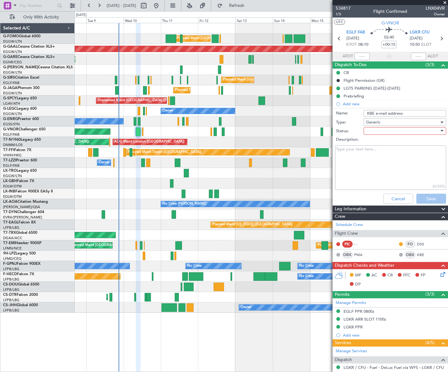
click at [381, 129] on div at bounding box center [402, 130] width 73 height 9
click at [382, 153] on span "In Progress" at bounding box center [402, 152] width 74 height 9
click at [432, 201] on button "Save" at bounding box center [431, 199] width 30 height 10
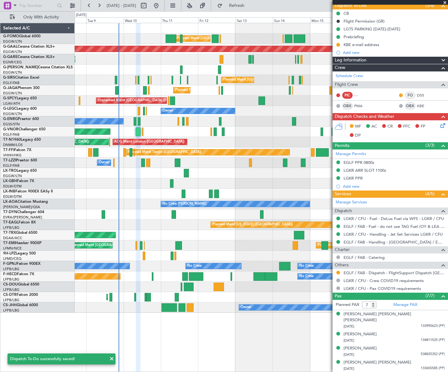
scroll to position [95, 0]
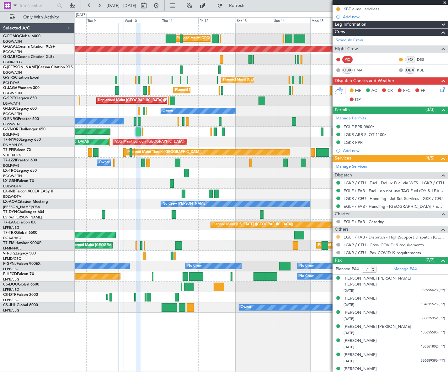
click at [339, 236] on button at bounding box center [338, 237] width 4 height 4
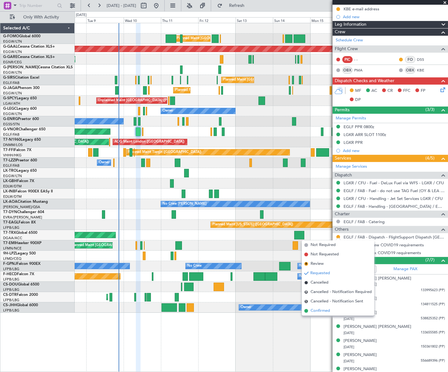
click at [322, 310] on span "Confirmed" at bounding box center [320, 311] width 19 height 6
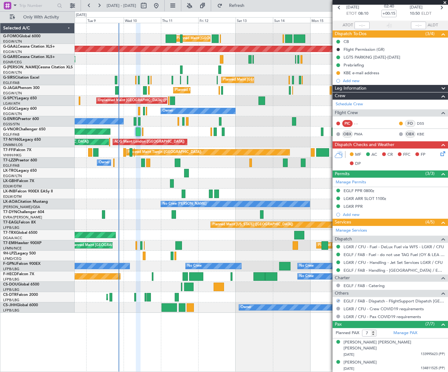
scroll to position [0, 0]
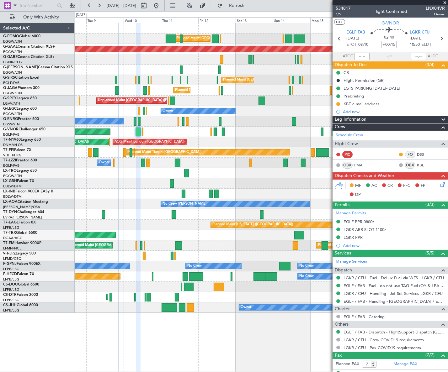
click at [339, 15] on span "1/5" at bounding box center [343, 14] width 15 height 5
click at [137, 195] on div at bounding box center [261, 194] width 373 height 10
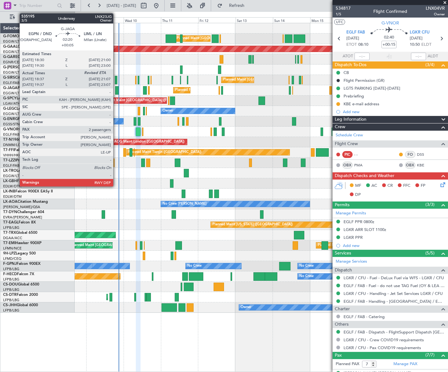
click at [116, 91] on div at bounding box center [117, 90] width 4 height 8
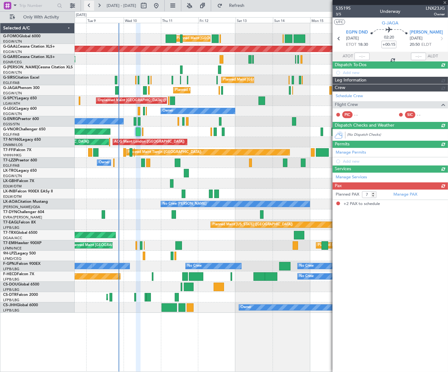
type input "+00:05"
type input "18:37"
type input "2"
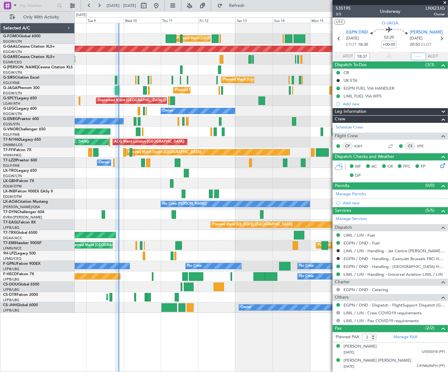
drag, startPoint x: 417, startPoint y: 56, endPoint x: 420, endPoint y: 58, distance: 4.0
click at [417, 56] on input "text" at bounding box center [418, 57] width 15 height 8
type input "20:57"
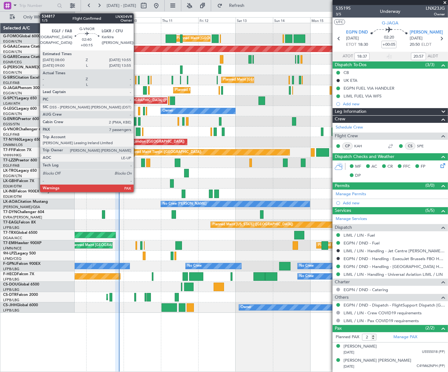
click at [136, 132] on div at bounding box center [138, 132] width 5 height 8
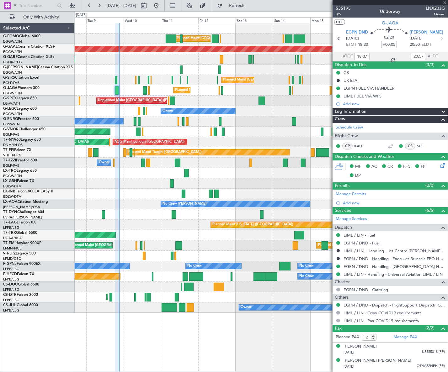
type input "+00:15"
type input "7"
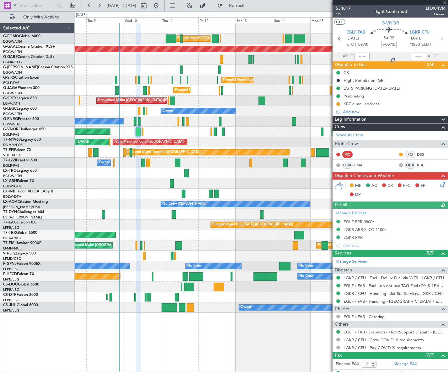
click at [440, 186] on icon at bounding box center [441, 183] width 5 height 5
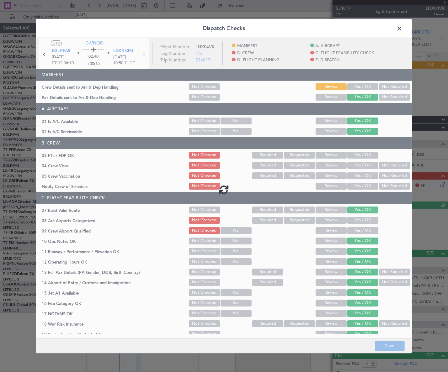
click at [362, 89] on div at bounding box center [224, 189] width 376 height 303
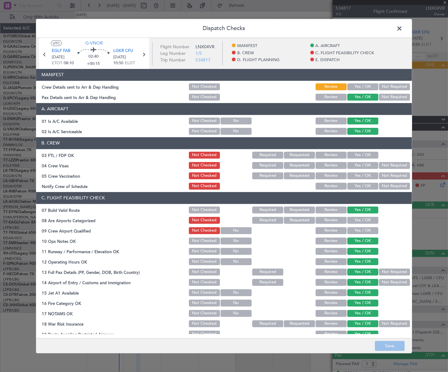
click at [369, 85] on button "Yes / OK" at bounding box center [362, 86] width 31 height 7
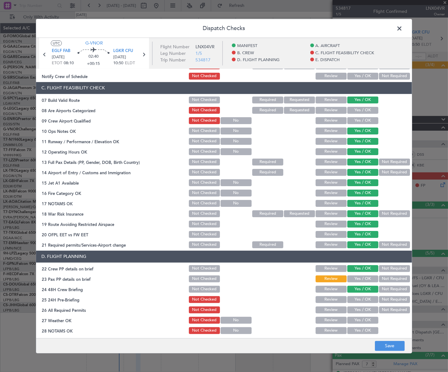
scroll to position [228, 0]
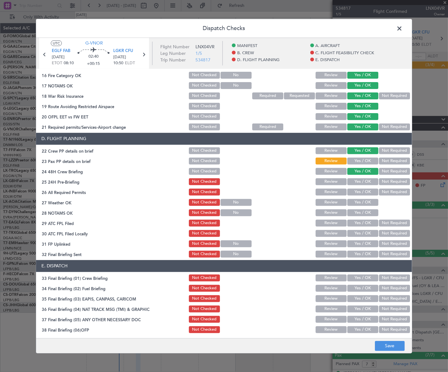
click at [369, 159] on button "Yes / OK" at bounding box center [362, 161] width 31 height 7
click at [389, 180] on button "Not Required" at bounding box center [394, 182] width 31 height 7
click at [395, 343] on button "Save" at bounding box center [390, 346] width 30 height 10
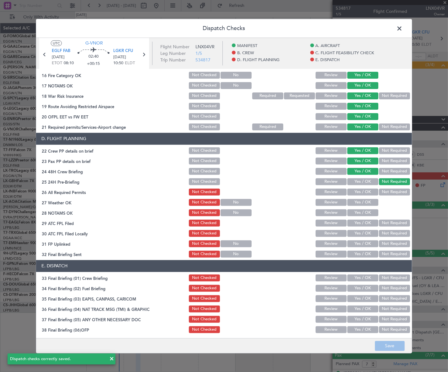
click at [403, 29] on span at bounding box center [403, 30] width 0 height 13
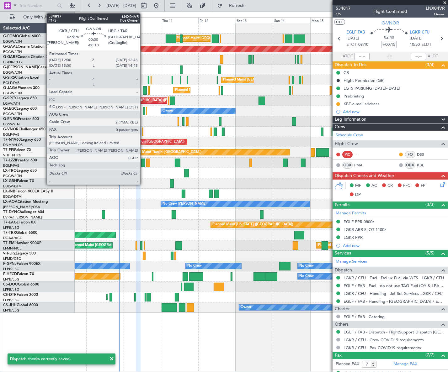
click at [143, 131] on div at bounding box center [142, 132] width 1 height 8
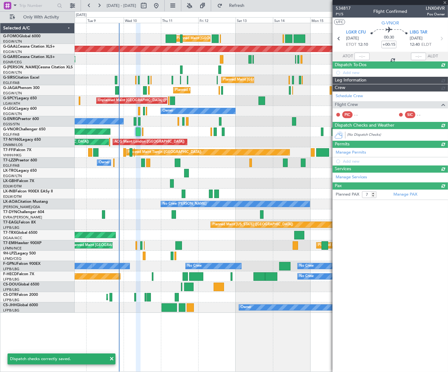
type input "-00:10"
type input "0"
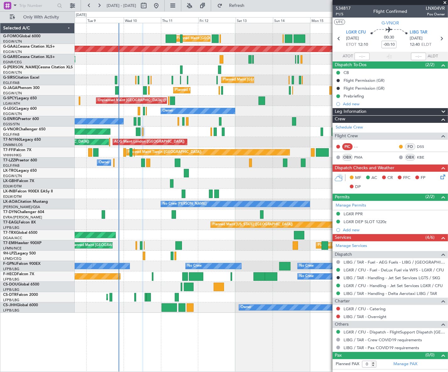
click at [442, 177] on icon at bounding box center [441, 175] width 5 height 5
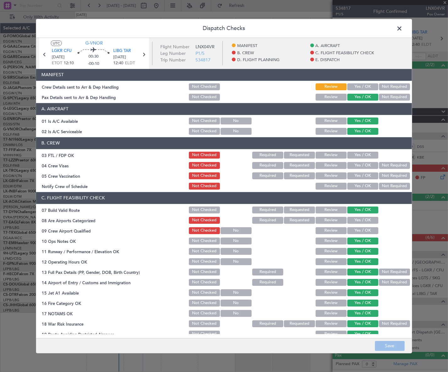
click at [354, 87] on button "Yes / OK" at bounding box center [362, 86] width 31 height 7
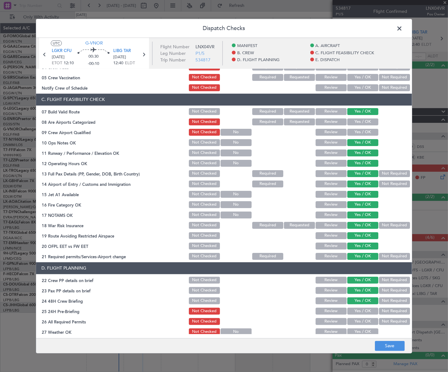
scroll to position [171, 0]
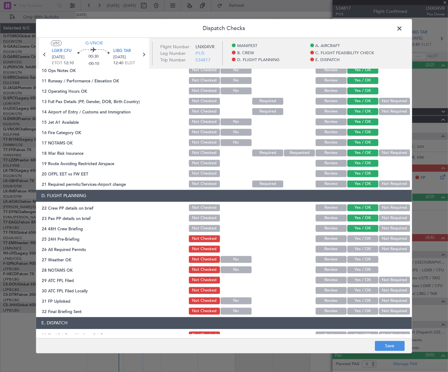
click at [390, 237] on button "Not Required" at bounding box center [394, 239] width 31 height 7
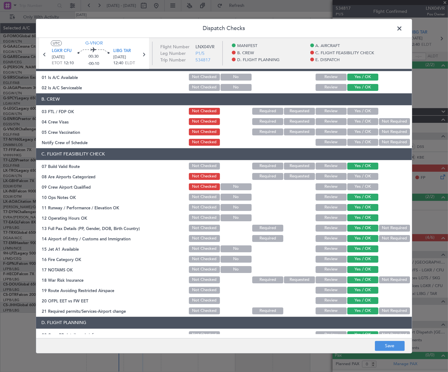
scroll to position [0, 0]
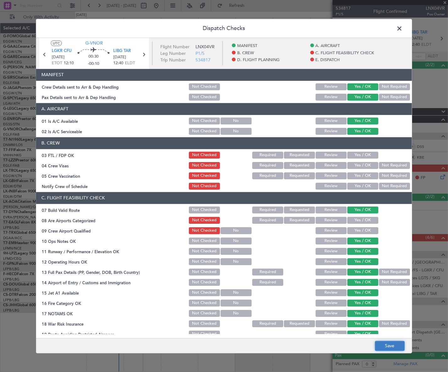
click at [395, 345] on button "Save" at bounding box center [390, 346] width 30 height 10
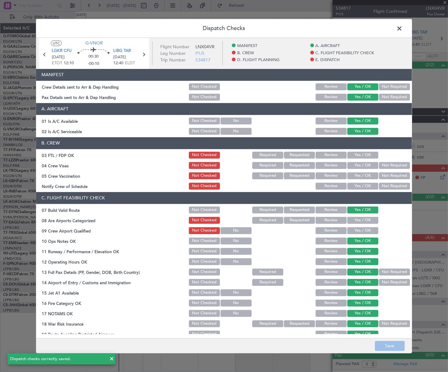
click at [403, 26] on span at bounding box center [403, 30] width 0 height 13
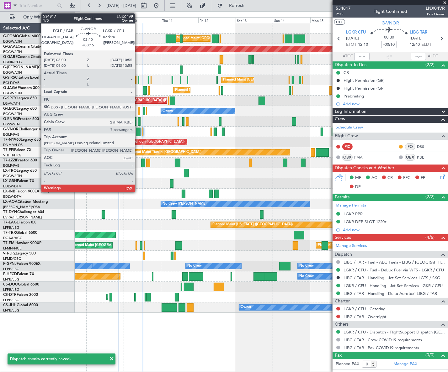
click at [138, 133] on div at bounding box center [138, 132] width 5 height 8
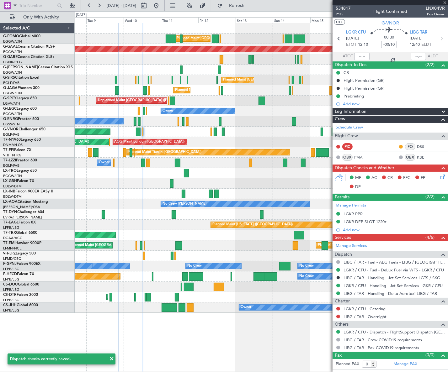
type input "+00:15"
type input "7"
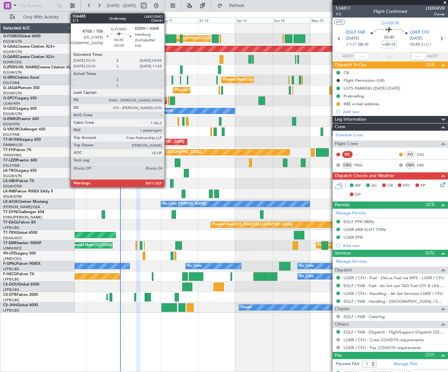
click at [167, 37] on div at bounding box center [171, 39] width 11 height 8
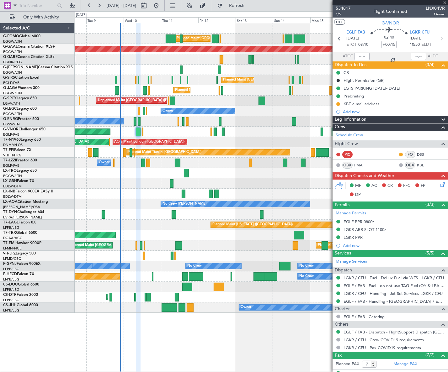
type input "-00:35"
type input "1"
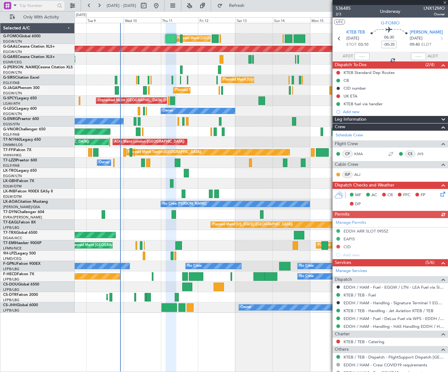
click at [12, 7] on span at bounding box center [15, 5] width 8 height 8
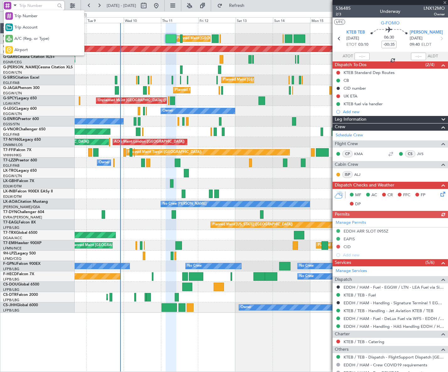
drag, startPoint x: 14, startPoint y: 49, endPoint x: 22, endPoint y: 21, distance: 28.9
click at [14, 48] on div "Airport" at bounding box center [44, 49] width 81 height 11
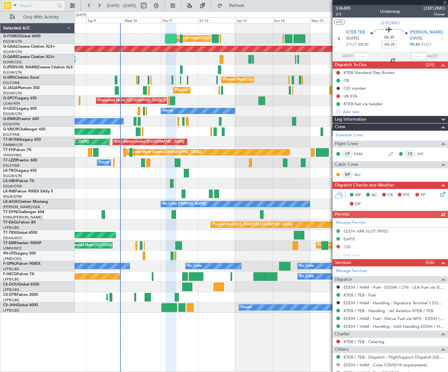
click at [26, 5] on input "text" at bounding box center [37, 5] width 36 height 9
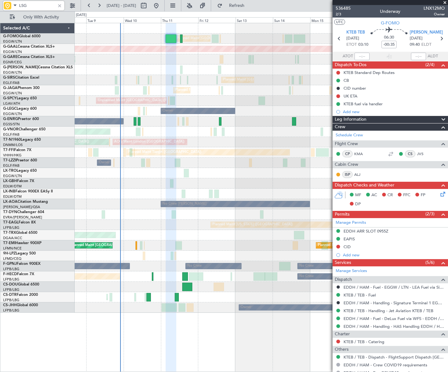
type input "LSGG"
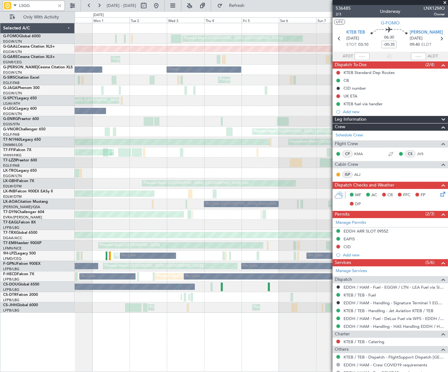
click at [448, 138] on html "LSGG 08 Sep 2025 - 18 Sep 2025 Refresh Quick Links Only With Activity Planned M…" at bounding box center [224, 186] width 448 height 372
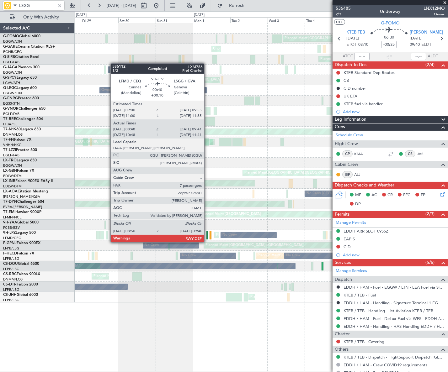
click at [207, 236] on div at bounding box center [207, 235] width 2 height 8
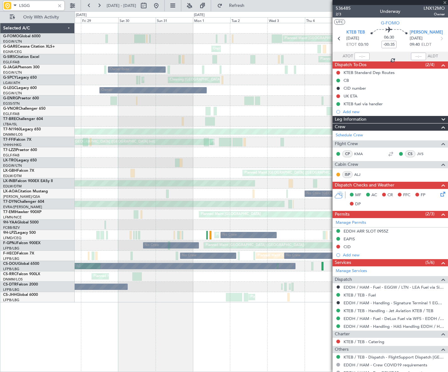
type input "+00:10"
type input "08:58"
type input "09:36"
type input "7"
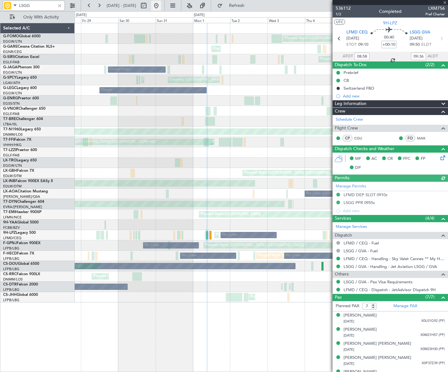
type input "LSGG"
click at [161, 6] on button at bounding box center [156, 6] width 10 height 10
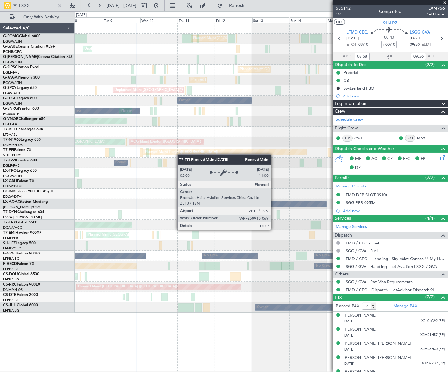
click at [149, 155] on div "Planned Maint London (Luton) Planned Maint London (Luton) Unplanned Maint Chest…" at bounding box center [261, 168] width 373 height 290
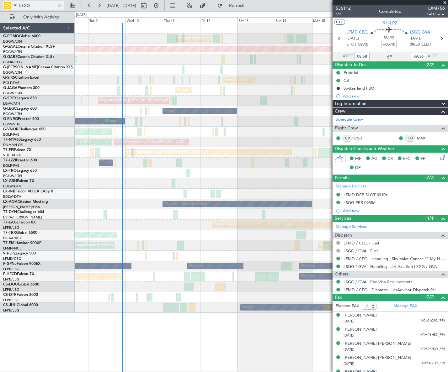
click at [59, 7] on div at bounding box center [59, 5] width 7 height 7
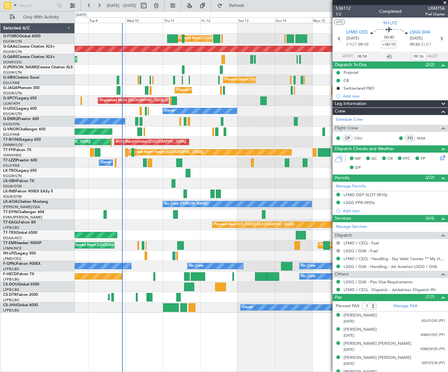
type input "10:58"
type input "11:36"
type input "08:58"
type input "09:36"
